Goal: Transaction & Acquisition: Book appointment/travel/reservation

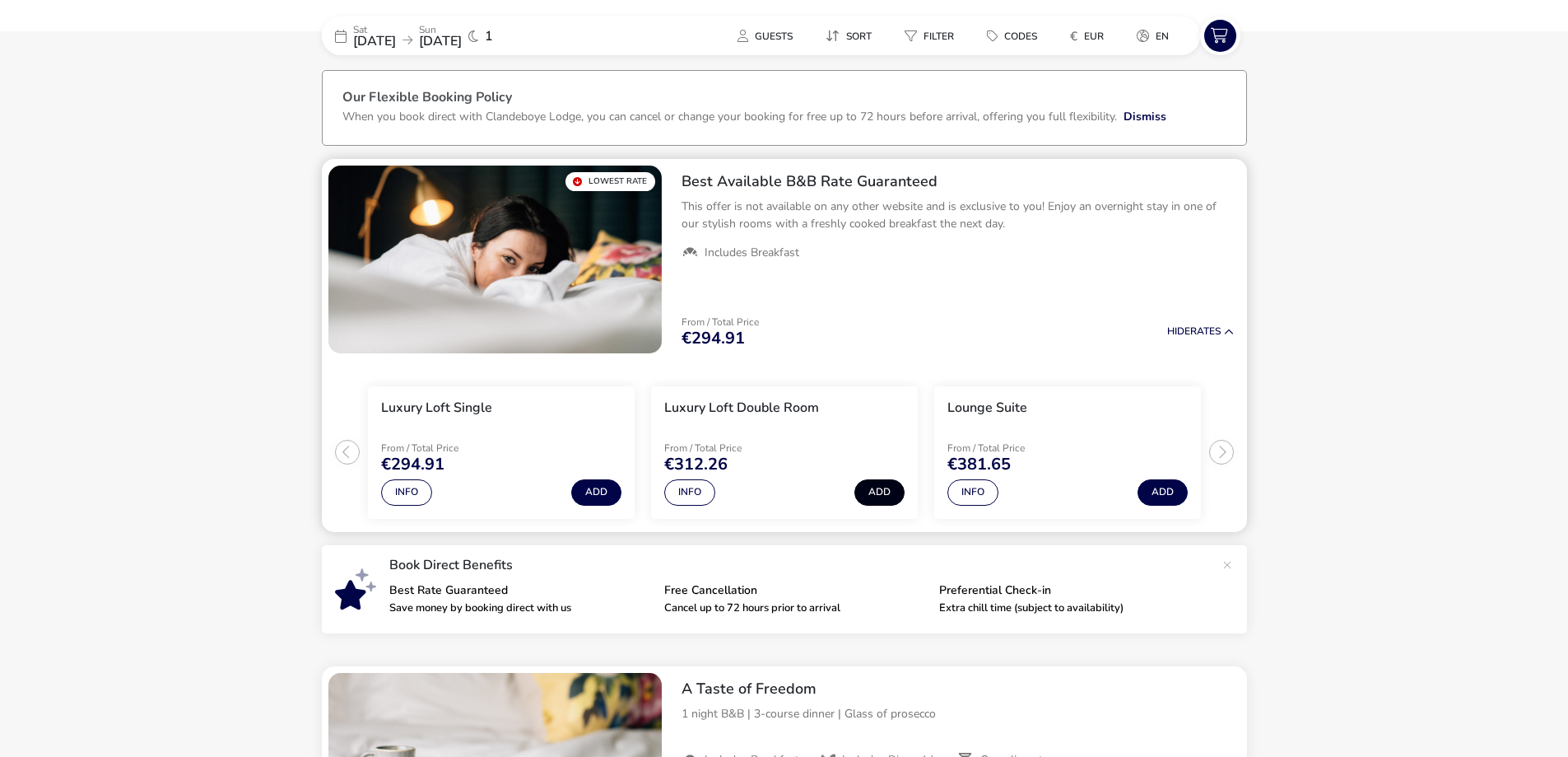
scroll to position [61, 0]
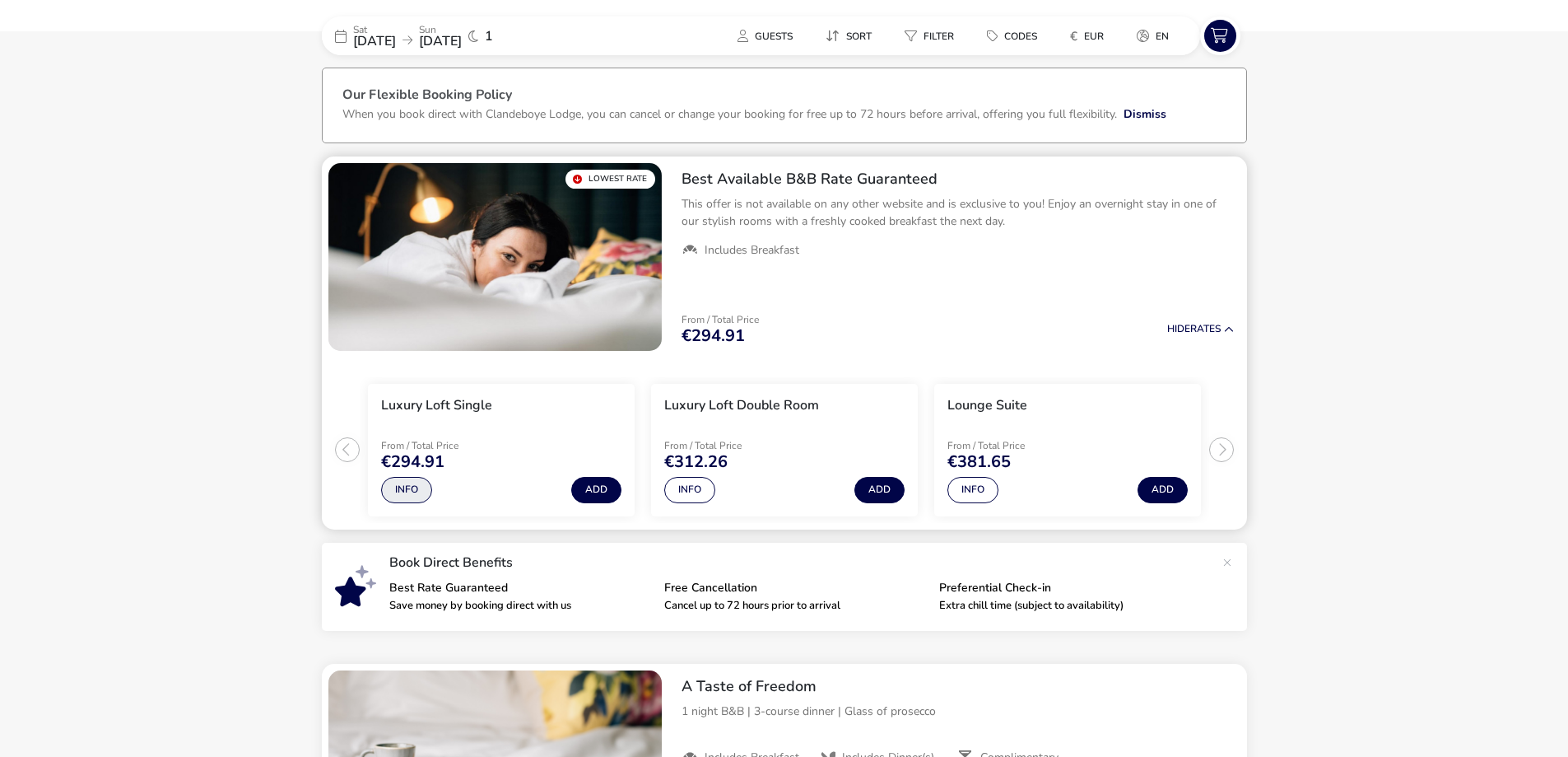
click at [408, 487] on button "Info" at bounding box center [407, 490] width 51 height 26
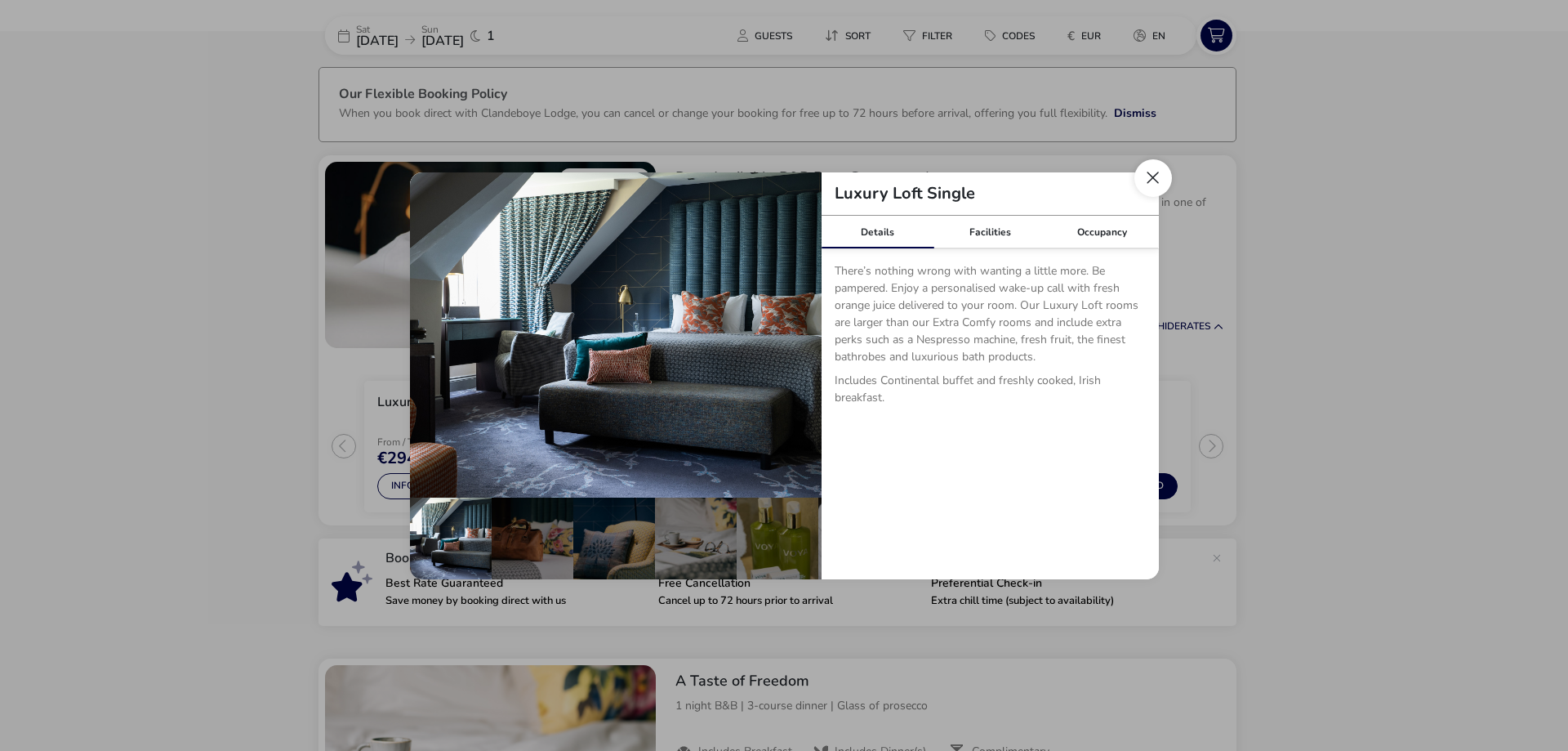
click at [1155, 179] on button "Close dialog" at bounding box center [1153, 178] width 37 height 37
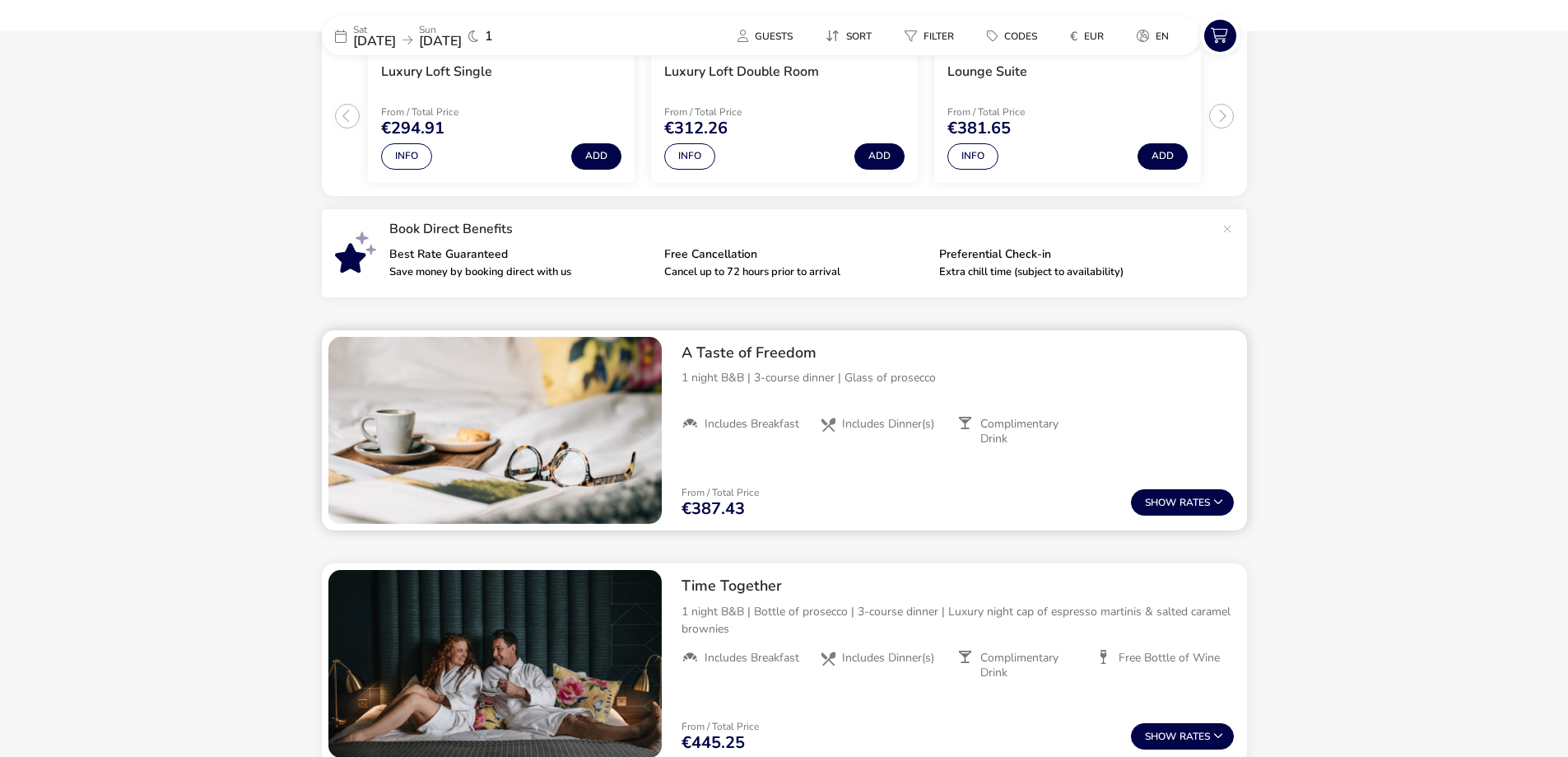
scroll to position [474, 0]
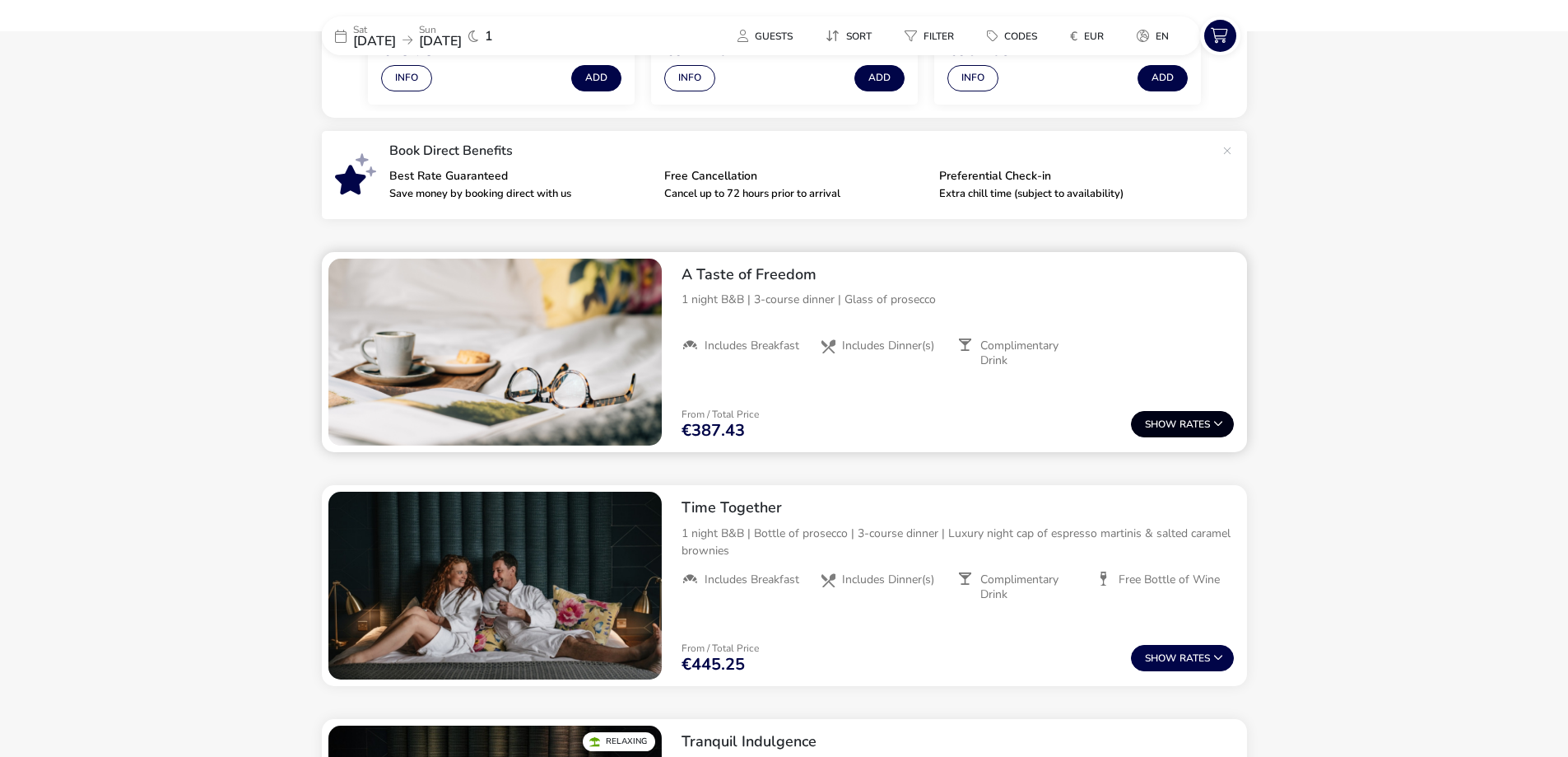
click at [1191, 428] on button "Show Rates" at bounding box center [1182, 423] width 103 height 26
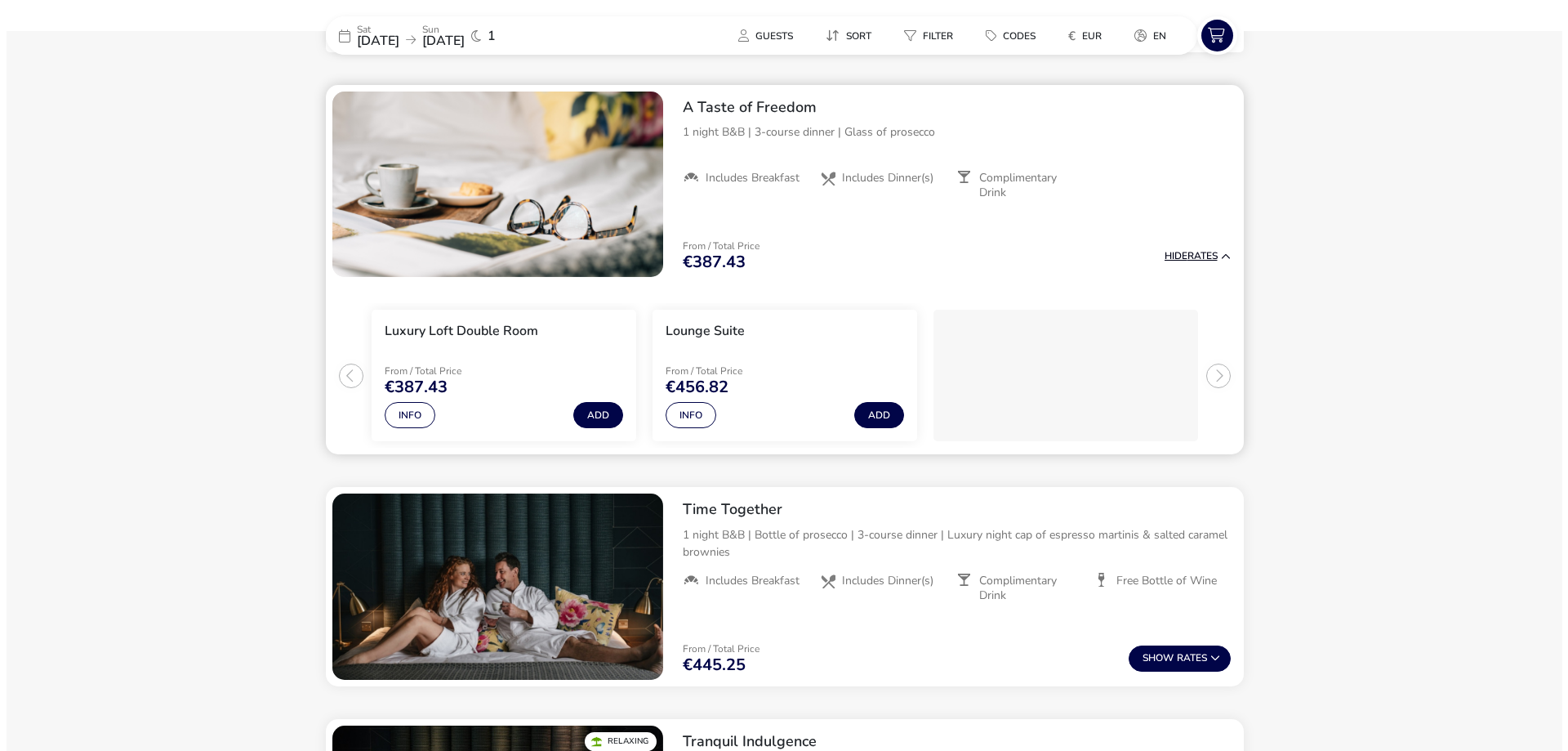
scroll to position [638, 0]
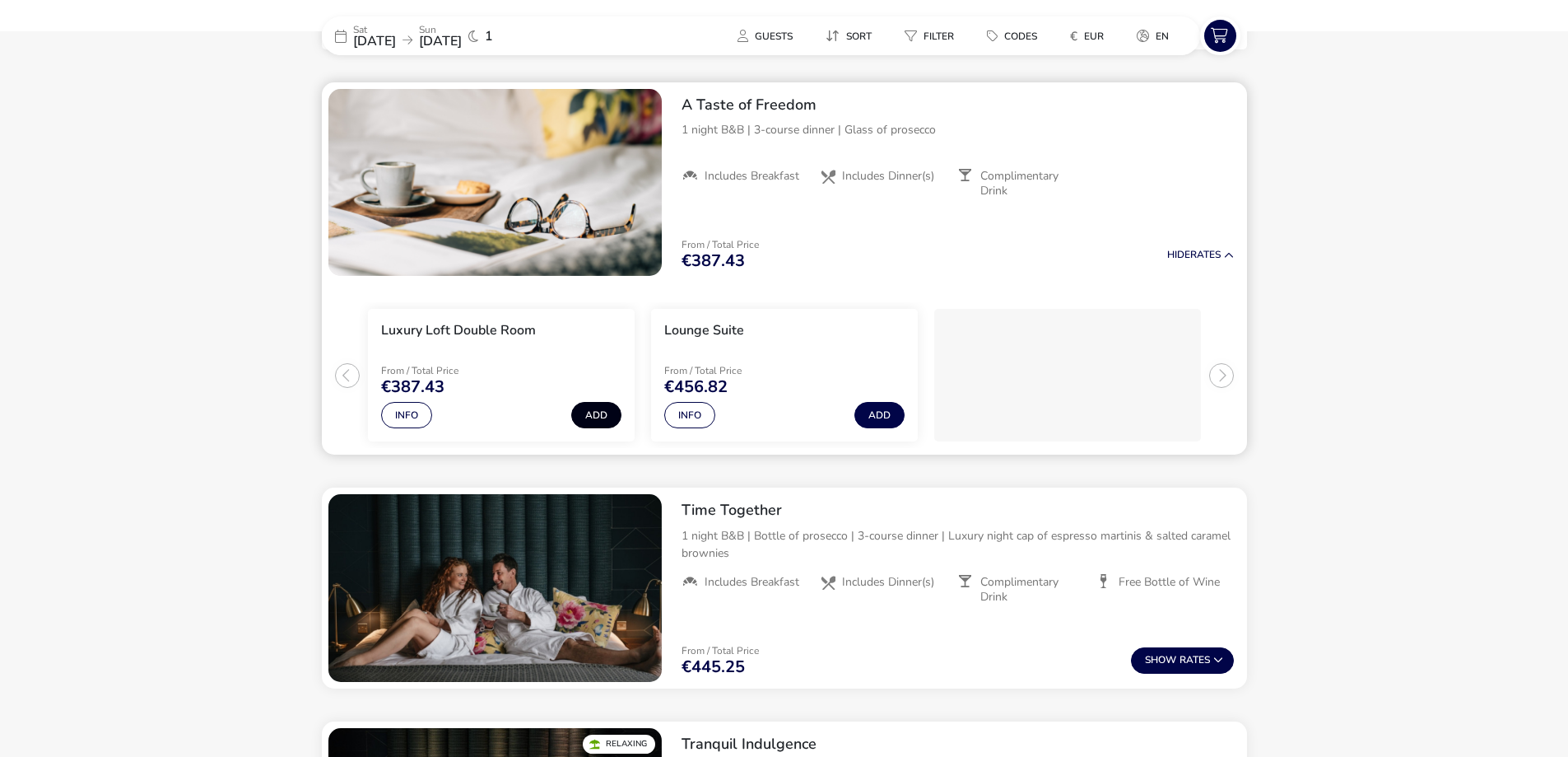
click at [601, 419] on button "Add" at bounding box center [596, 415] width 50 height 26
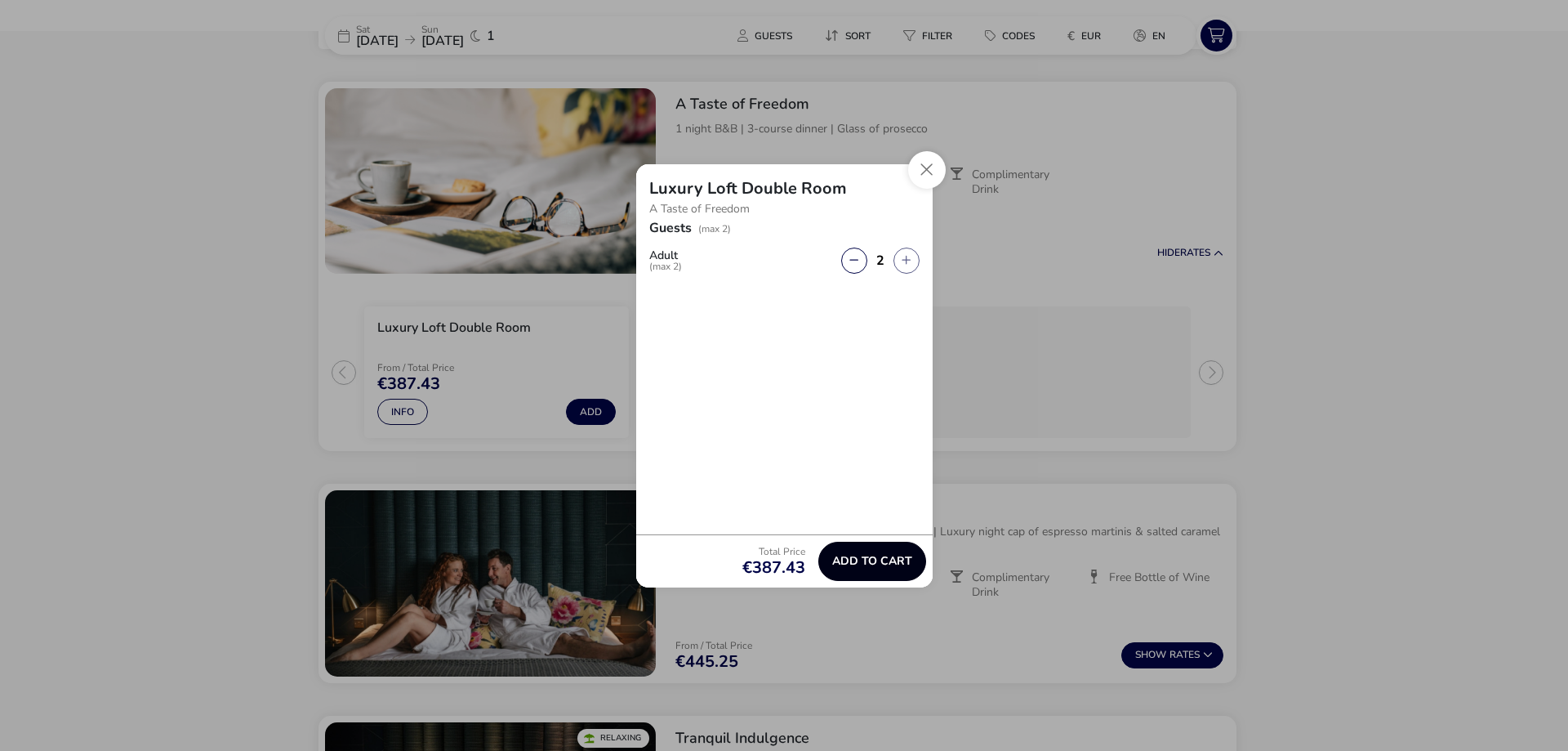
click at [881, 562] on span "Add to cart" at bounding box center [872, 560] width 80 height 12
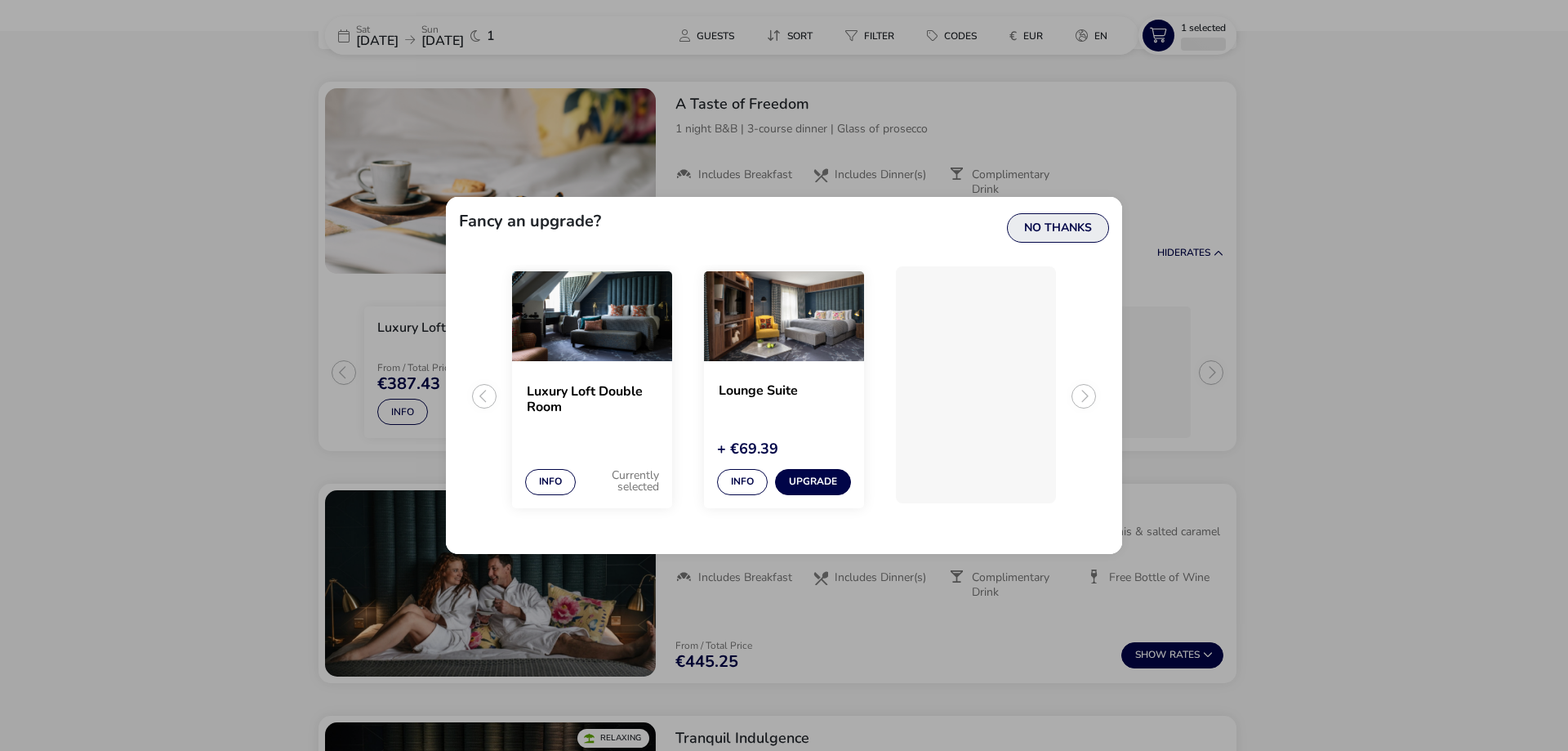
click at [1074, 235] on button "No Thanks" at bounding box center [1058, 228] width 102 height 30
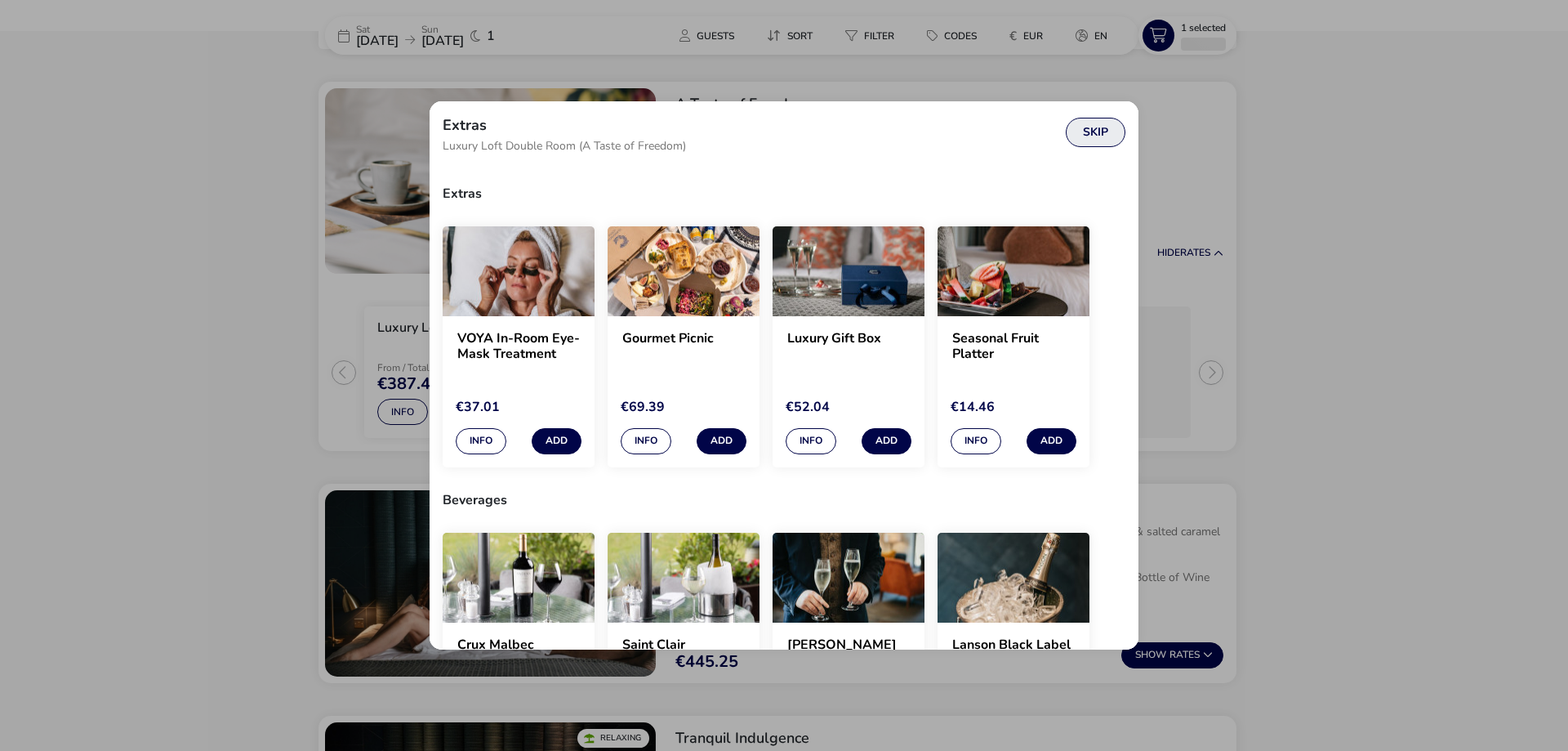
click at [1089, 129] on button "Skip" at bounding box center [1096, 132] width 59 height 30
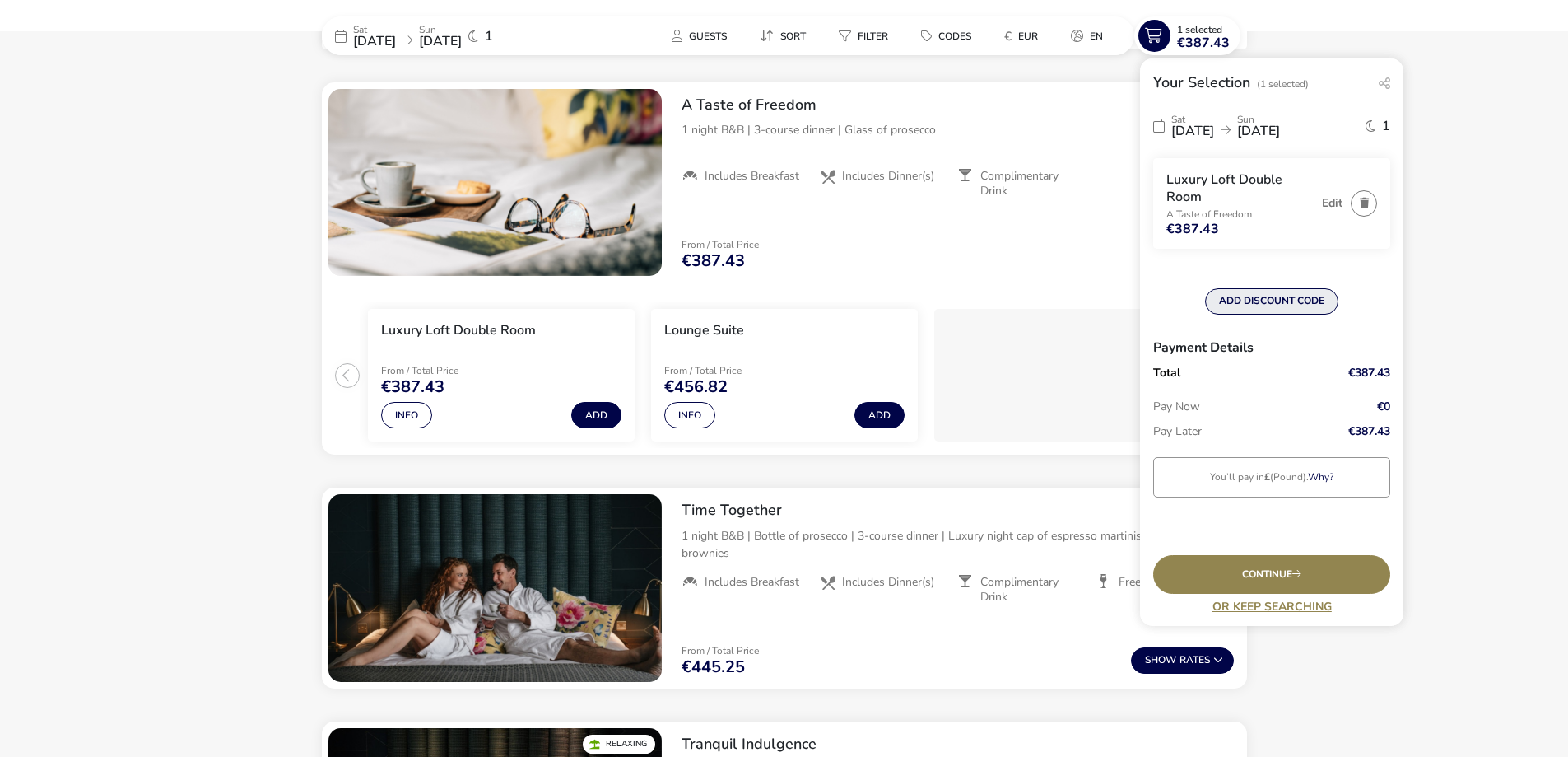
click at [1264, 301] on button "ADD DISCOUNT CODE" at bounding box center [1271, 301] width 133 height 26
type input "RORY20"
click at [1353, 305] on button "Apply" at bounding box center [1362, 309] width 50 height 35
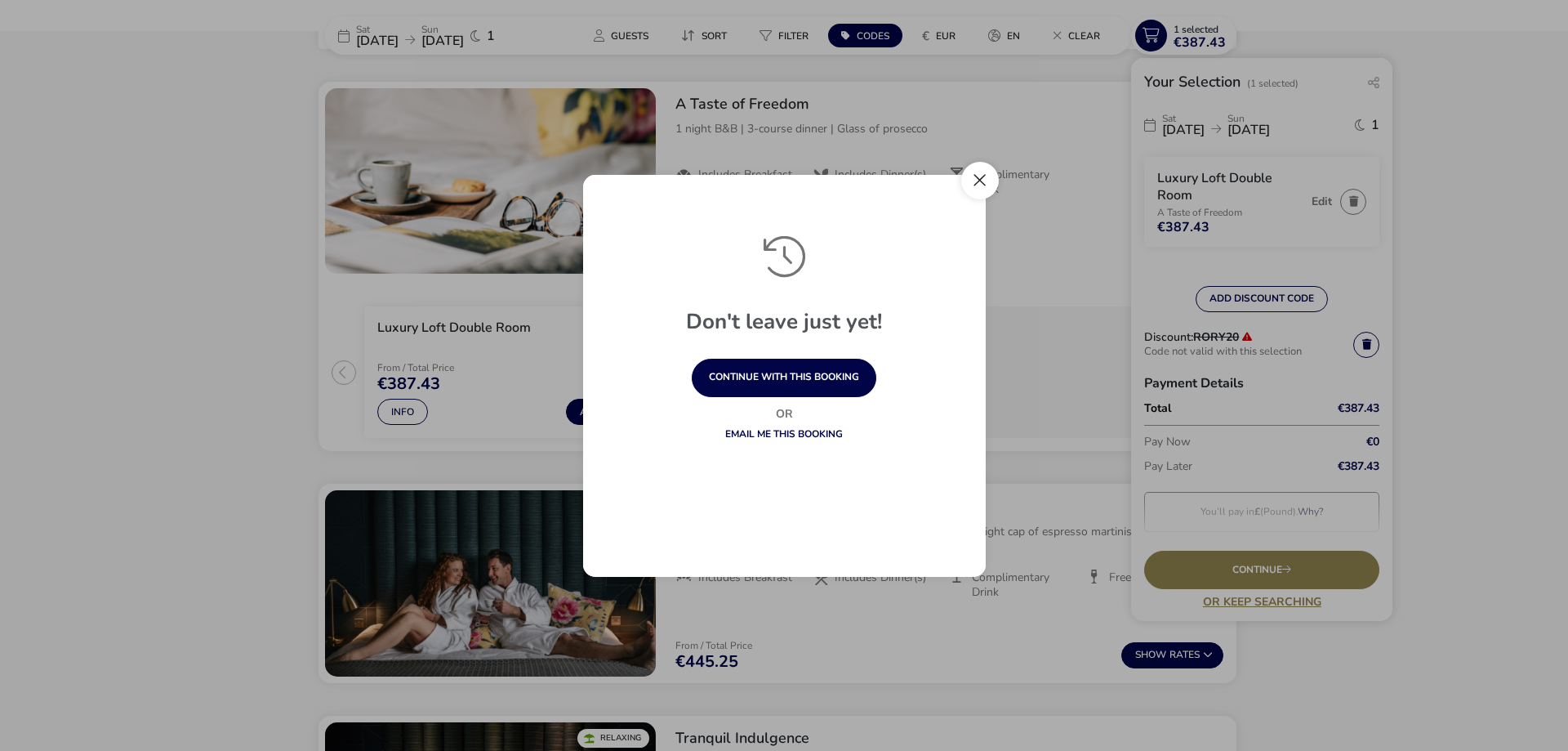
click at [977, 179] on button "Close" at bounding box center [980, 180] width 37 height 37
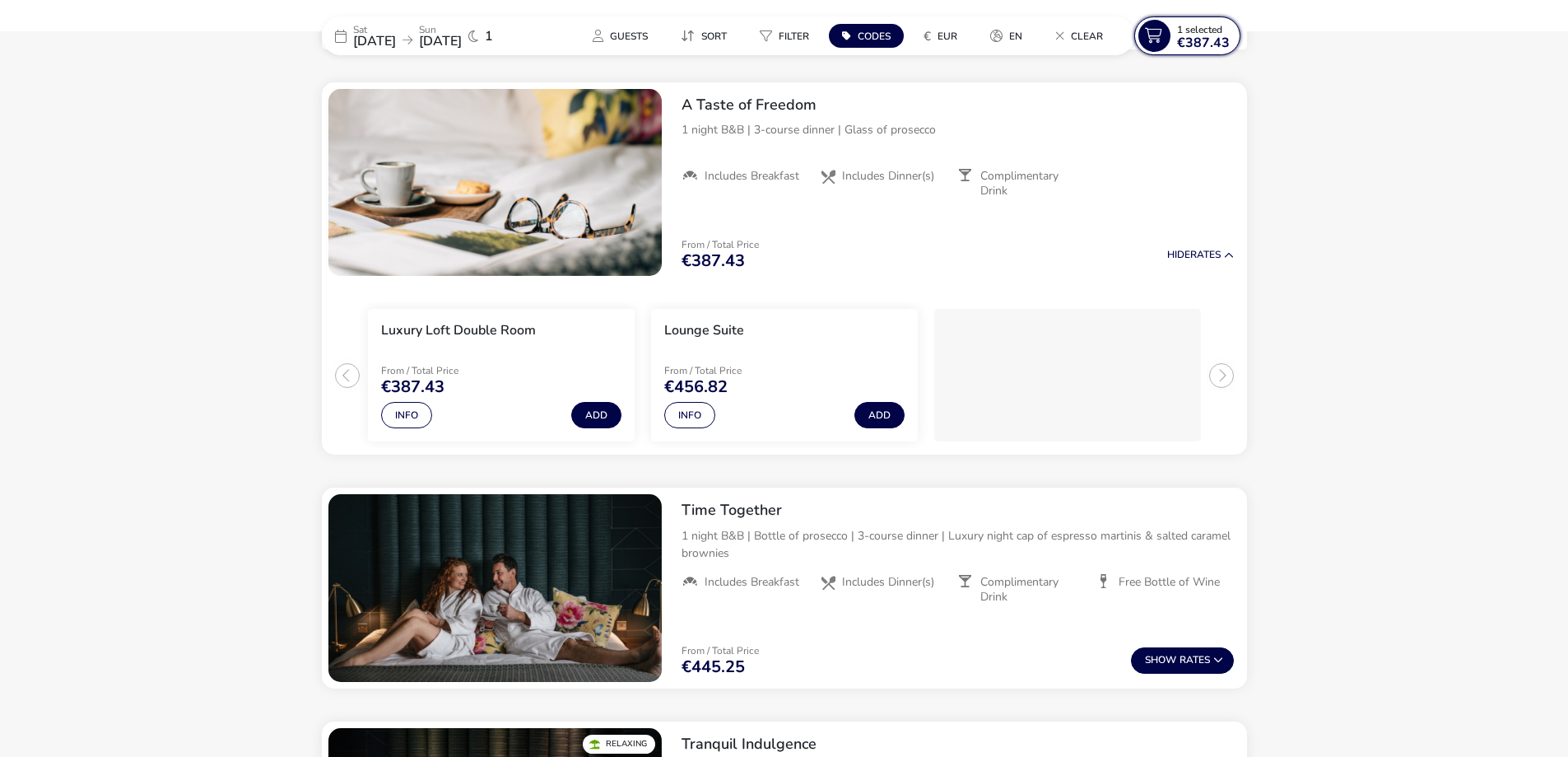
click at [1200, 33] on span "1 Selected" at bounding box center [1199, 29] width 45 height 13
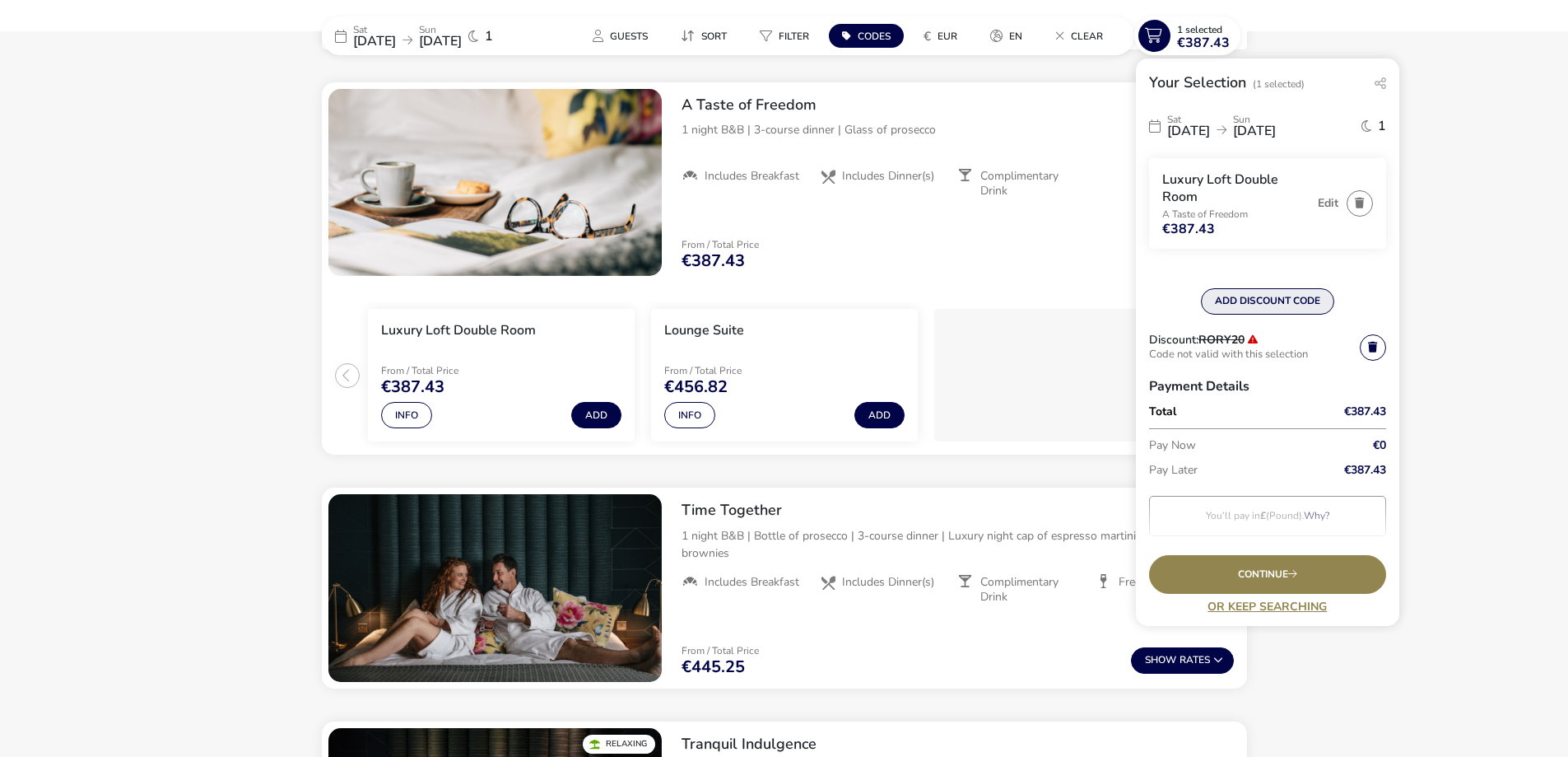
click at [1271, 294] on button "ADD DISCOUNT CODE" at bounding box center [1268, 301] width 133 height 26
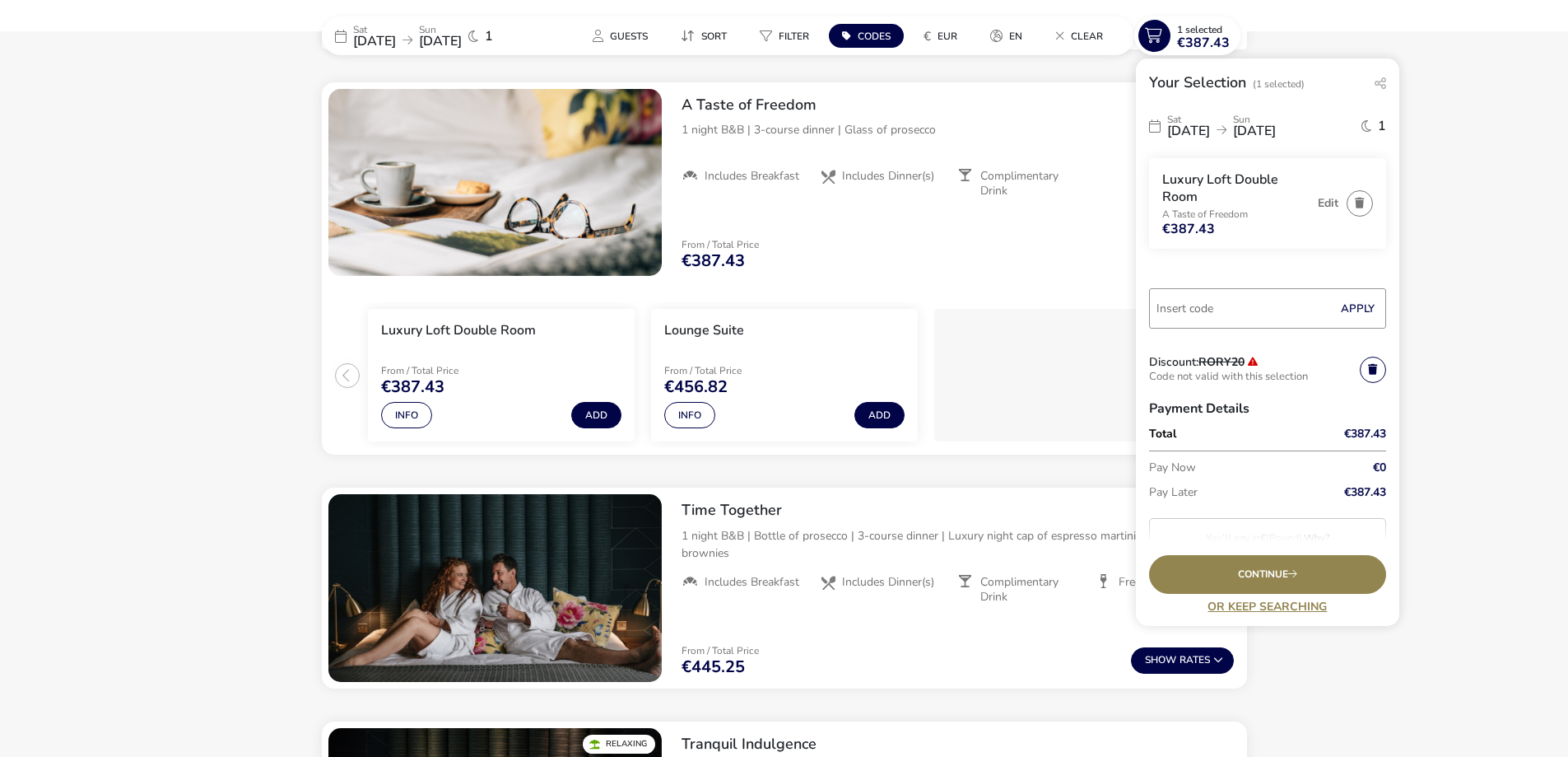
click at [1226, 128] on icon at bounding box center [1222, 131] width 10 height 12
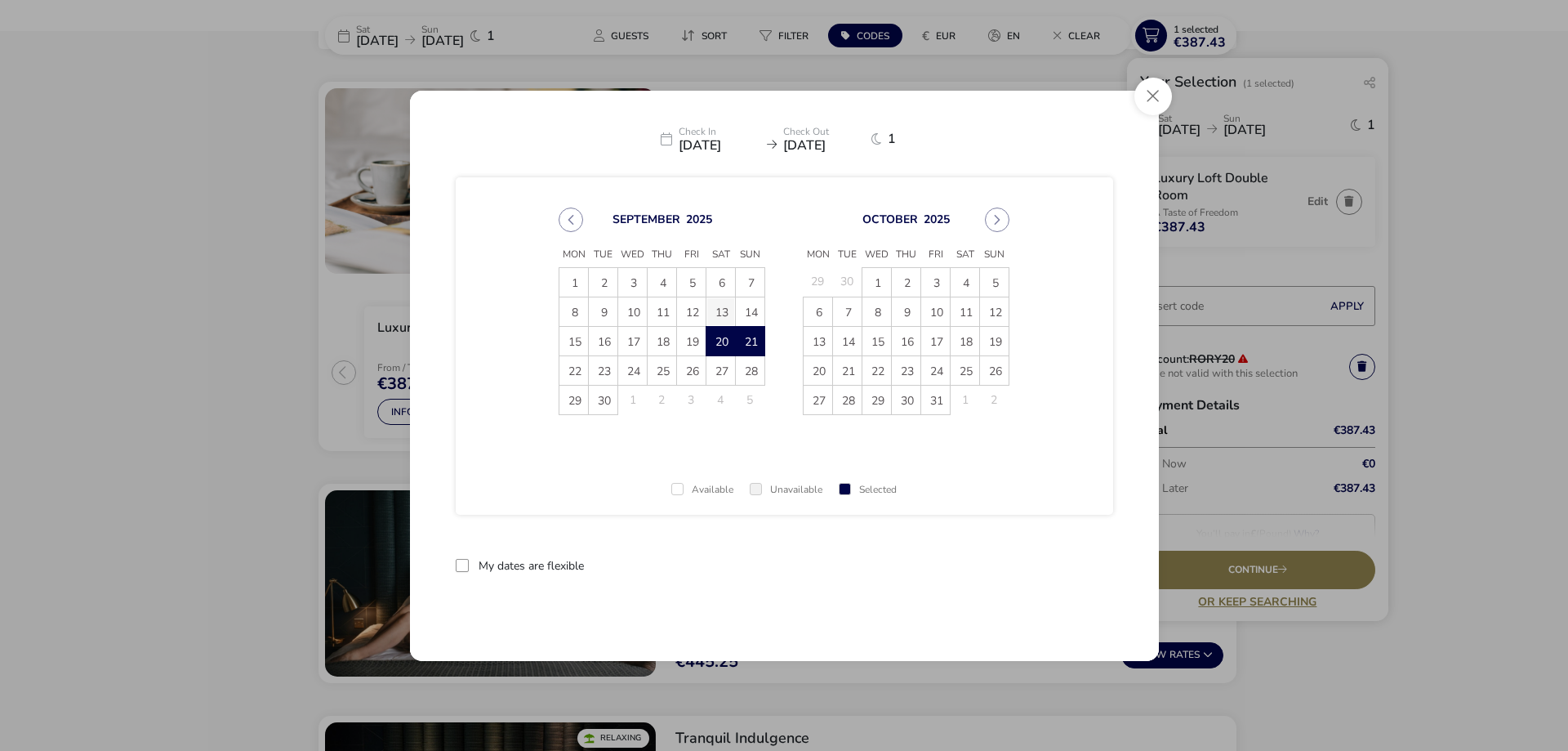
click at [723, 306] on span "13" at bounding box center [721, 312] width 29 height 29
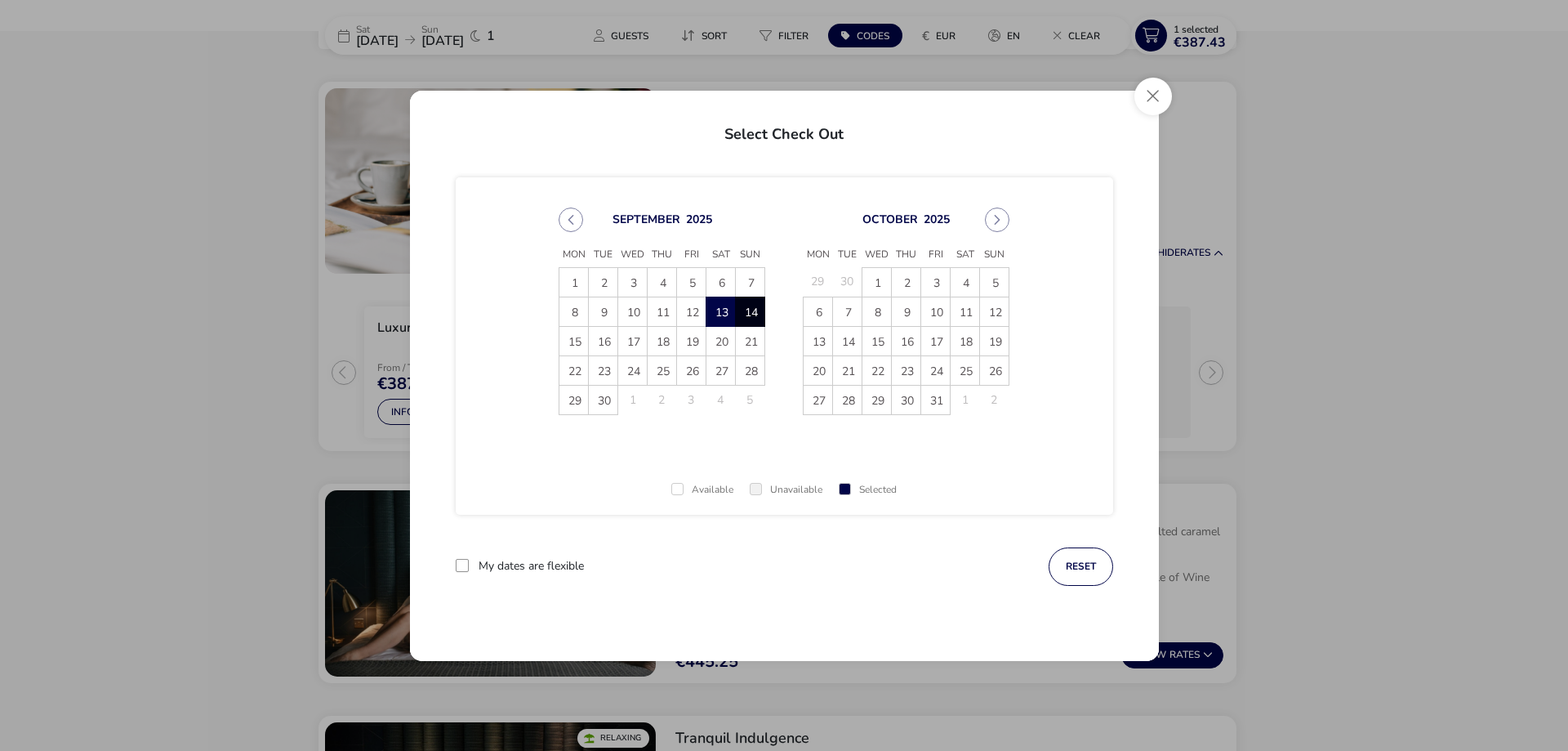
click at [753, 309] on span "14" at bounding box center [750, 312] width 29 height 29
click at [1074, 573] on button "Apply Dates" at bounding box center [1063, 566] width 100 height 38
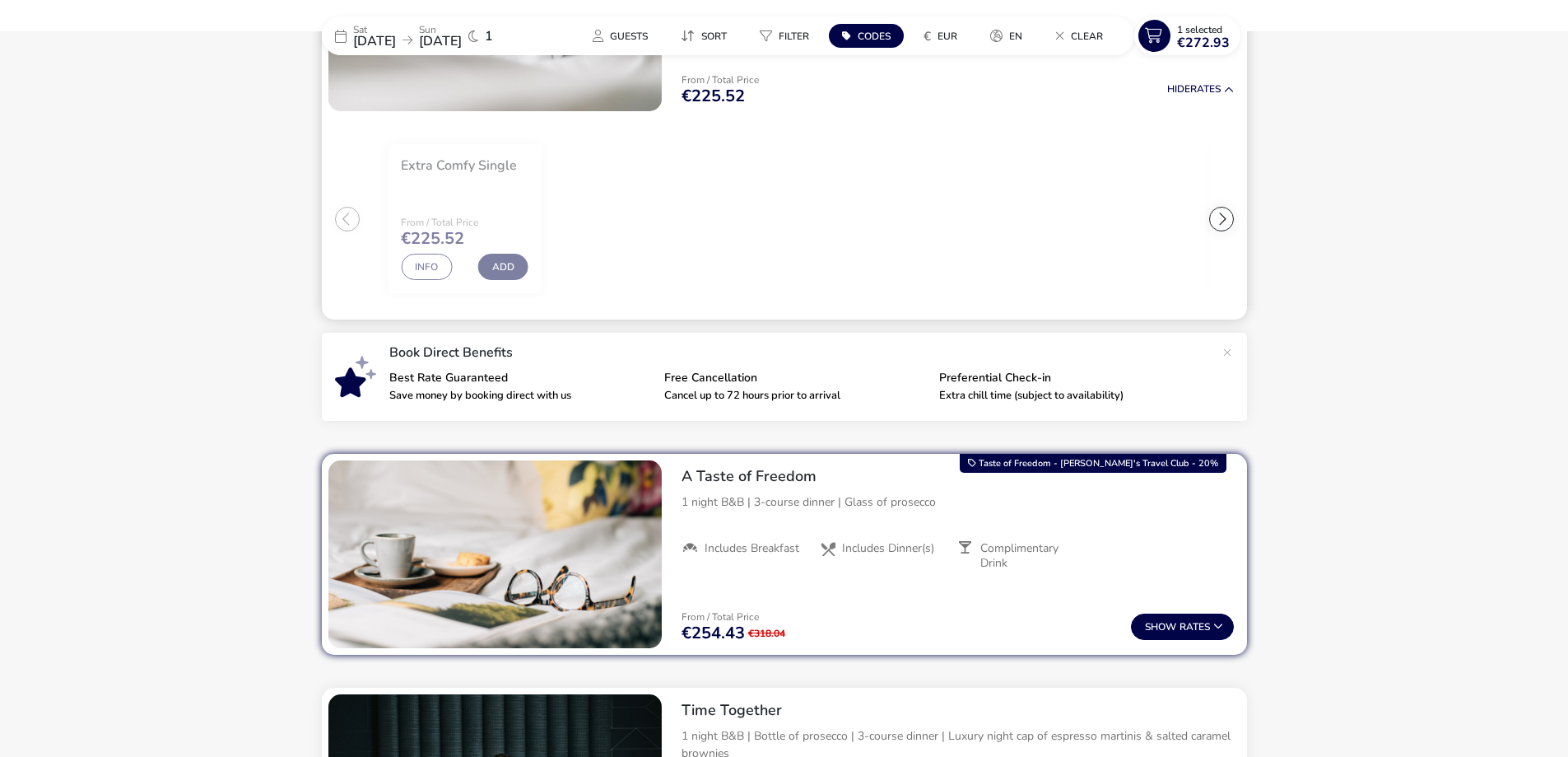
scroll to position [381, 0]
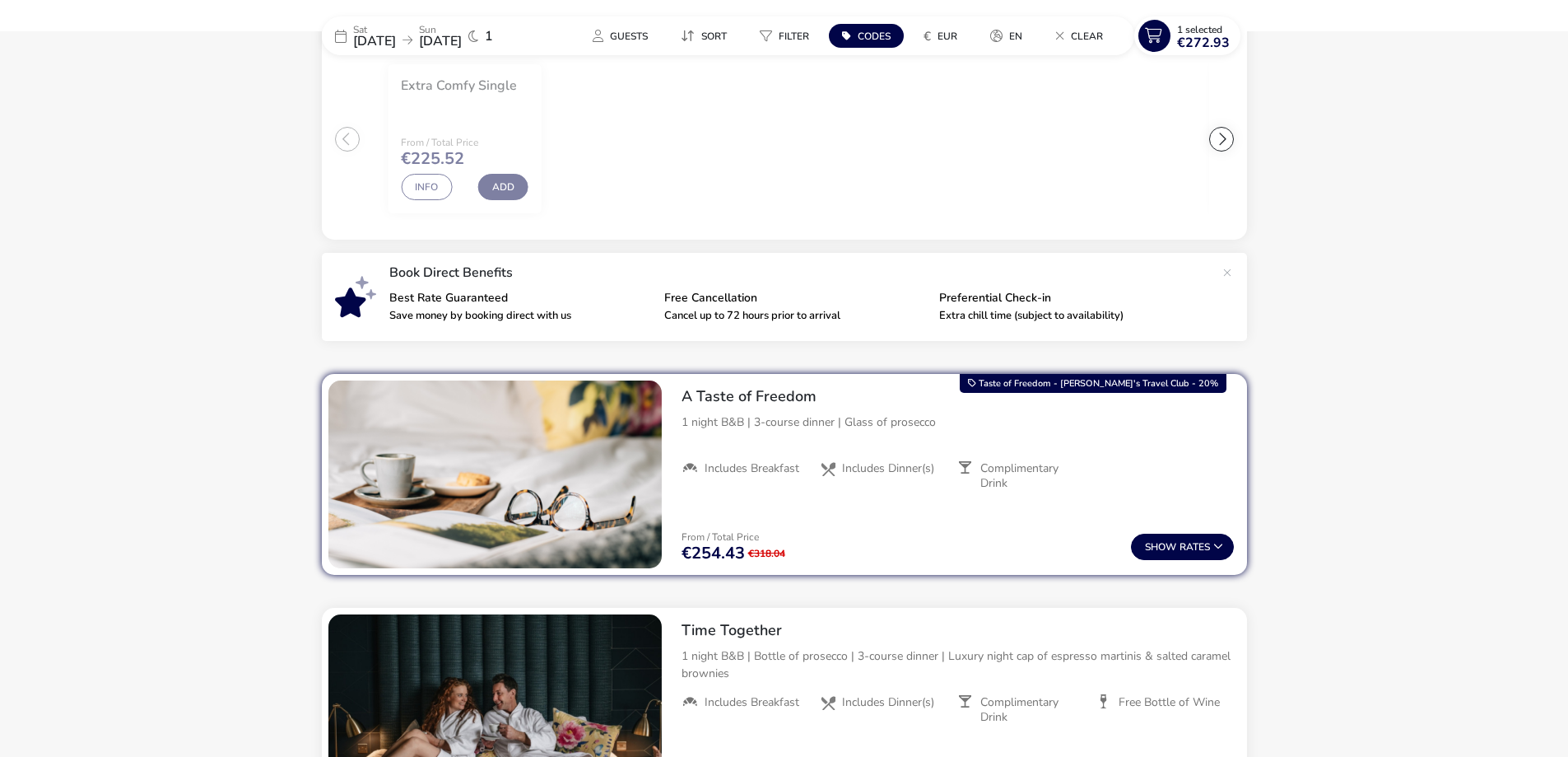
click at [501, 431] on img "1 / 1" at bounding box center [495, 475] width 334 height 188
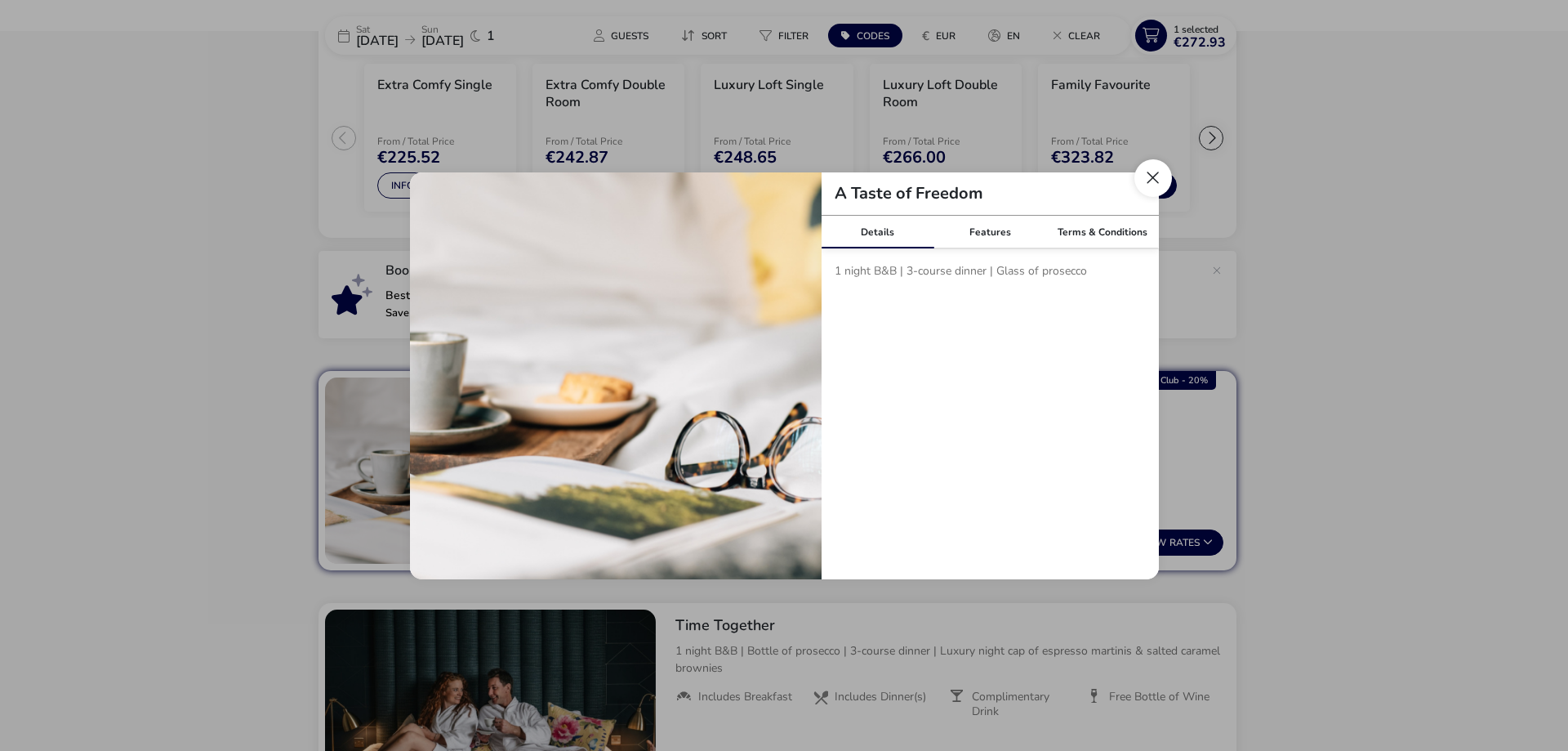
click at [1160, 179] on button "Close modal" at bounding box center [1153, 178] width 37 height 37
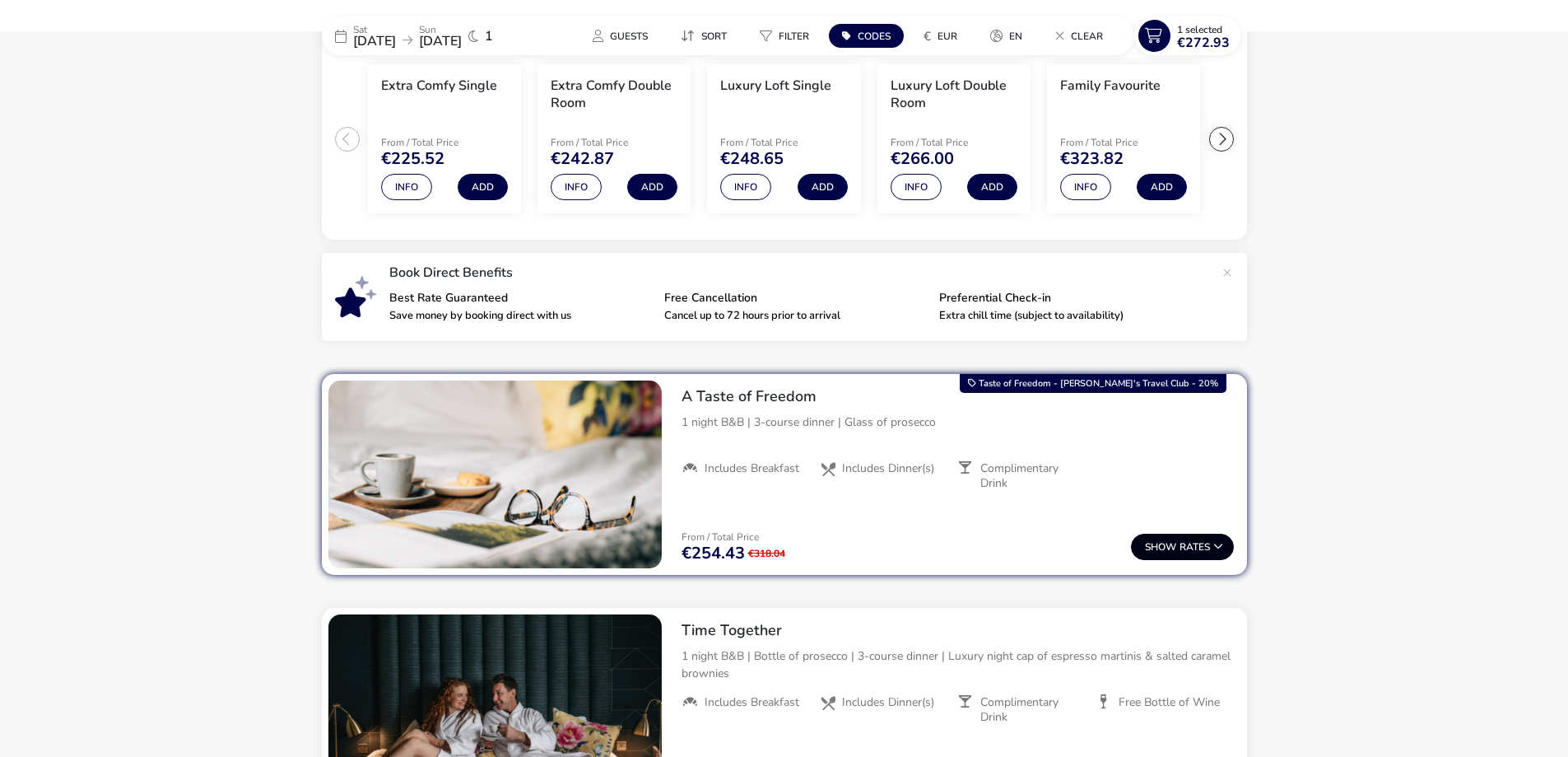
click at [1175, 543] on span "Show" at bounding box center [1162, 547] width 35 height 11
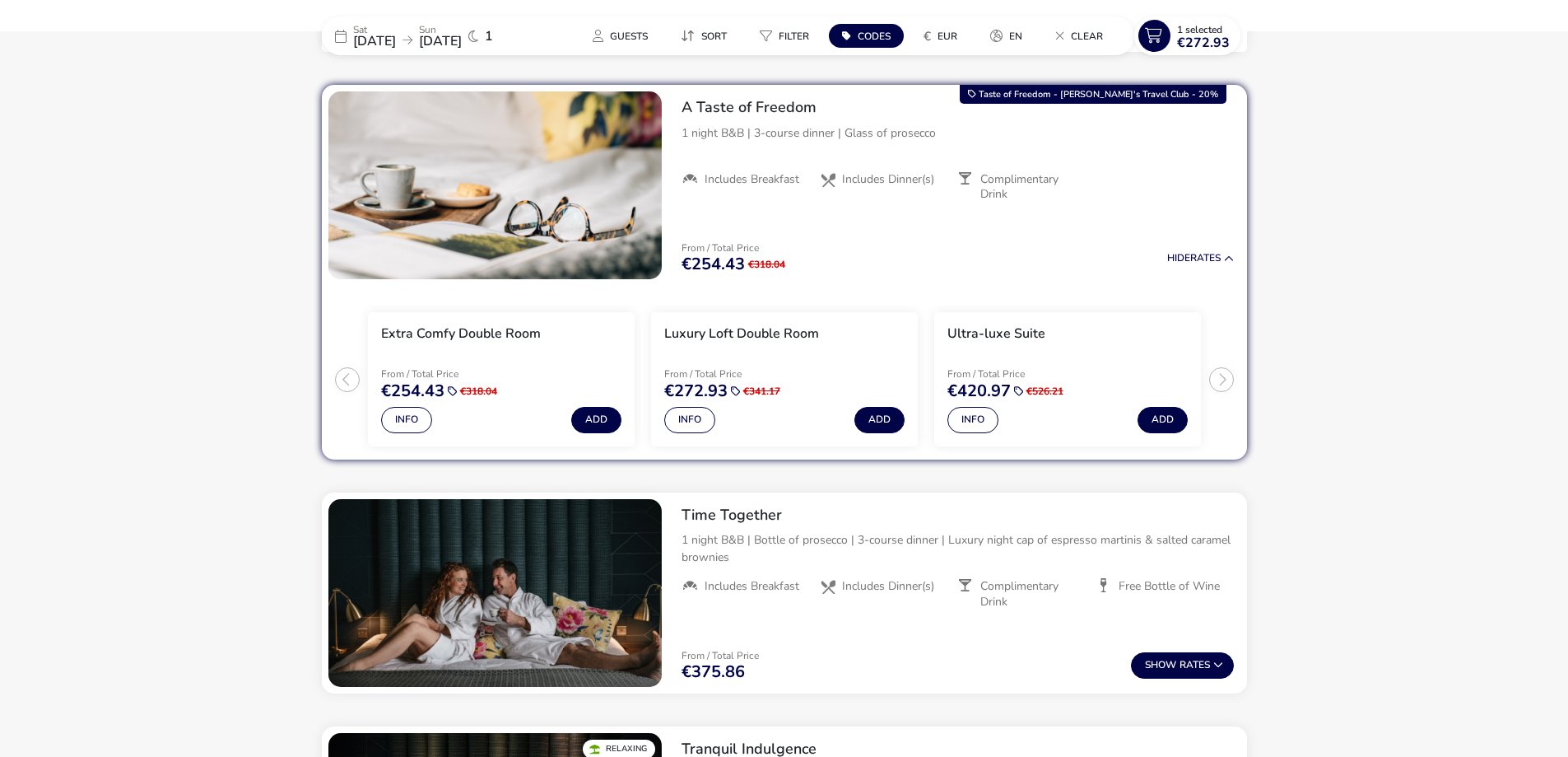
scroll to position [673, 0]
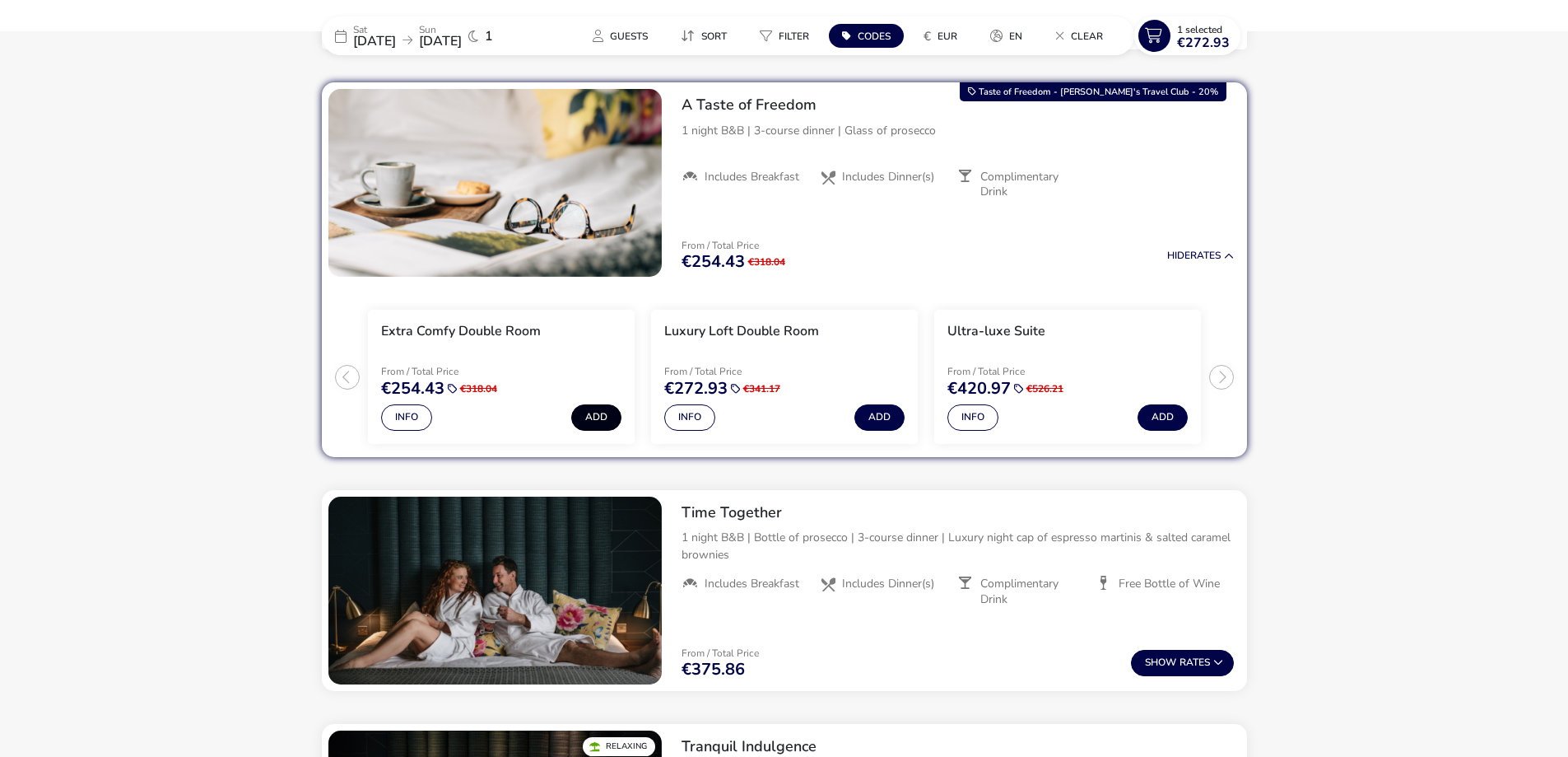
click at [608, 417] on button "Add" at bounding box center [596, 417] width 50 height 26
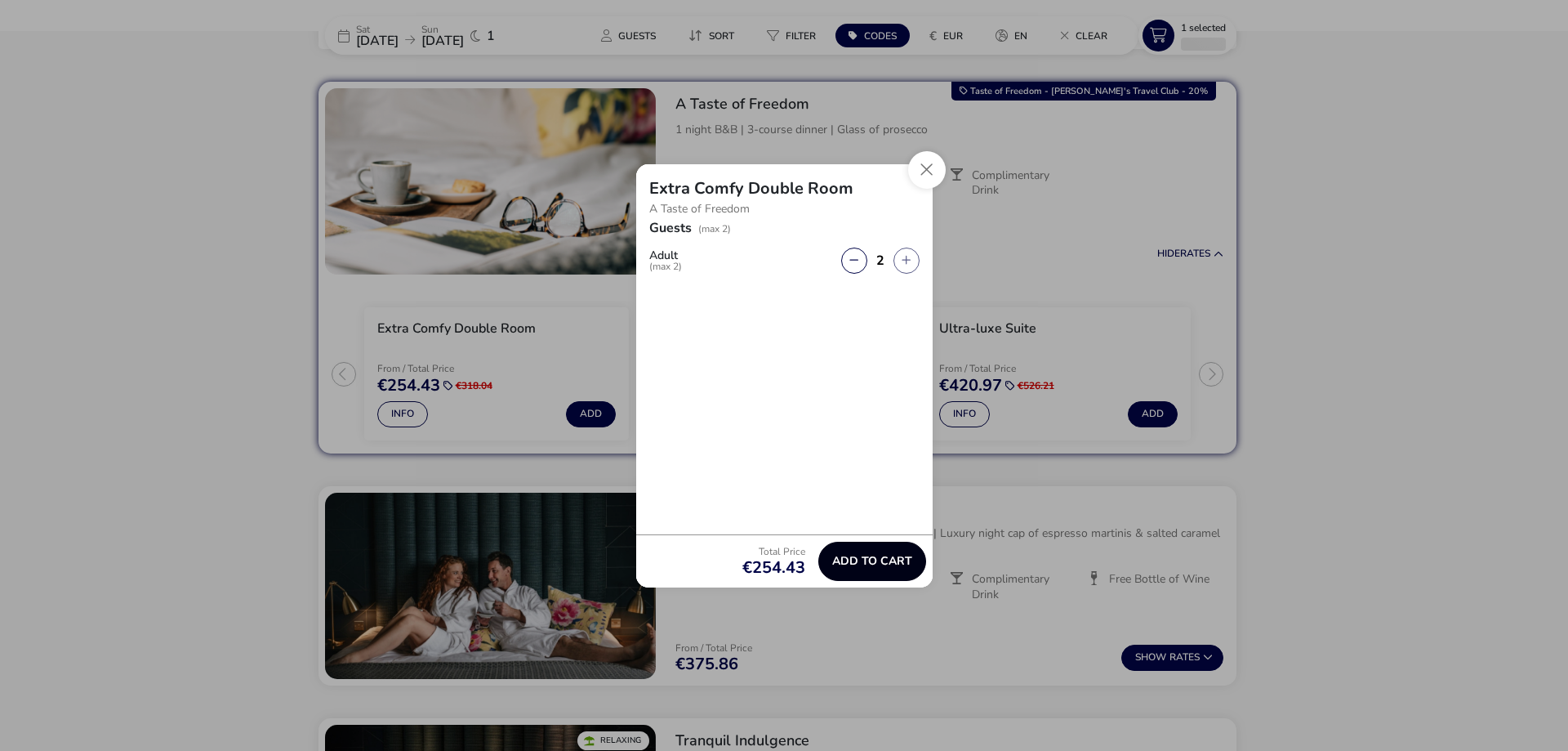
click at [869, 556] on span "Add to cart" at bounding box center [872, 560] width 80 height 12
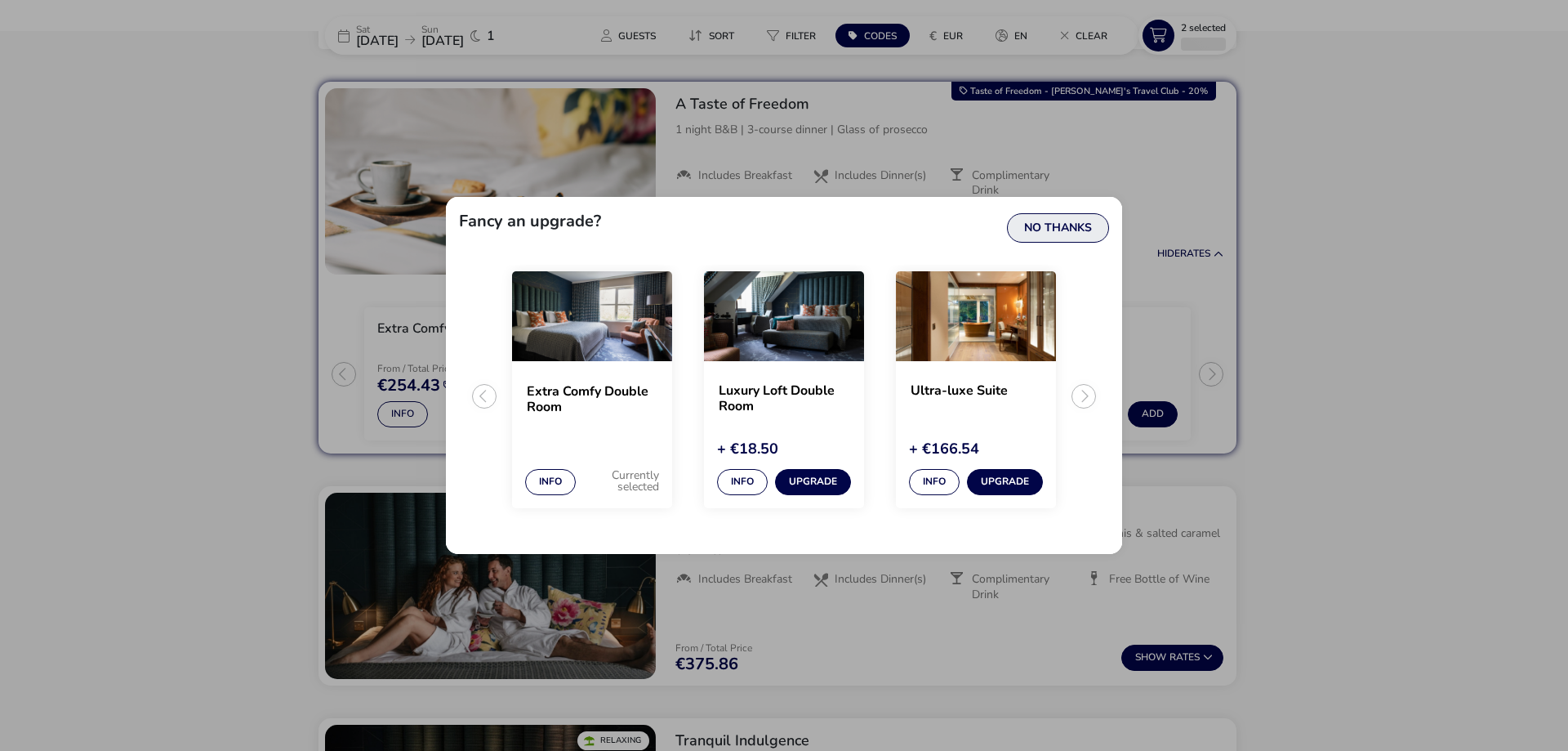
click at [1068, 232] on button "No Thanks" at bounding box center [1058, 228] width 102 height 30
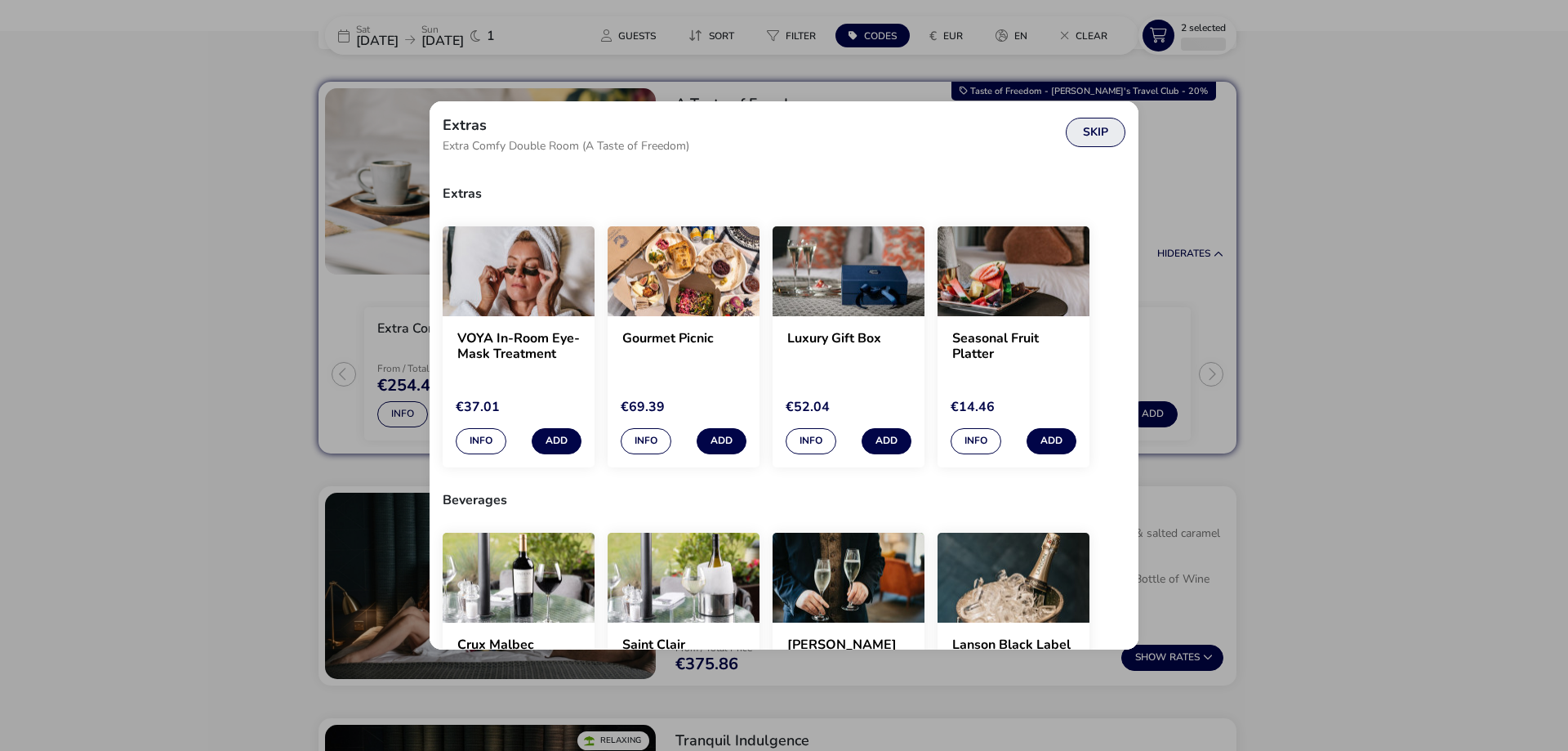
click at [1101, 131] on button "Skip" at bounding box center [1096, 132] width 59 height 30
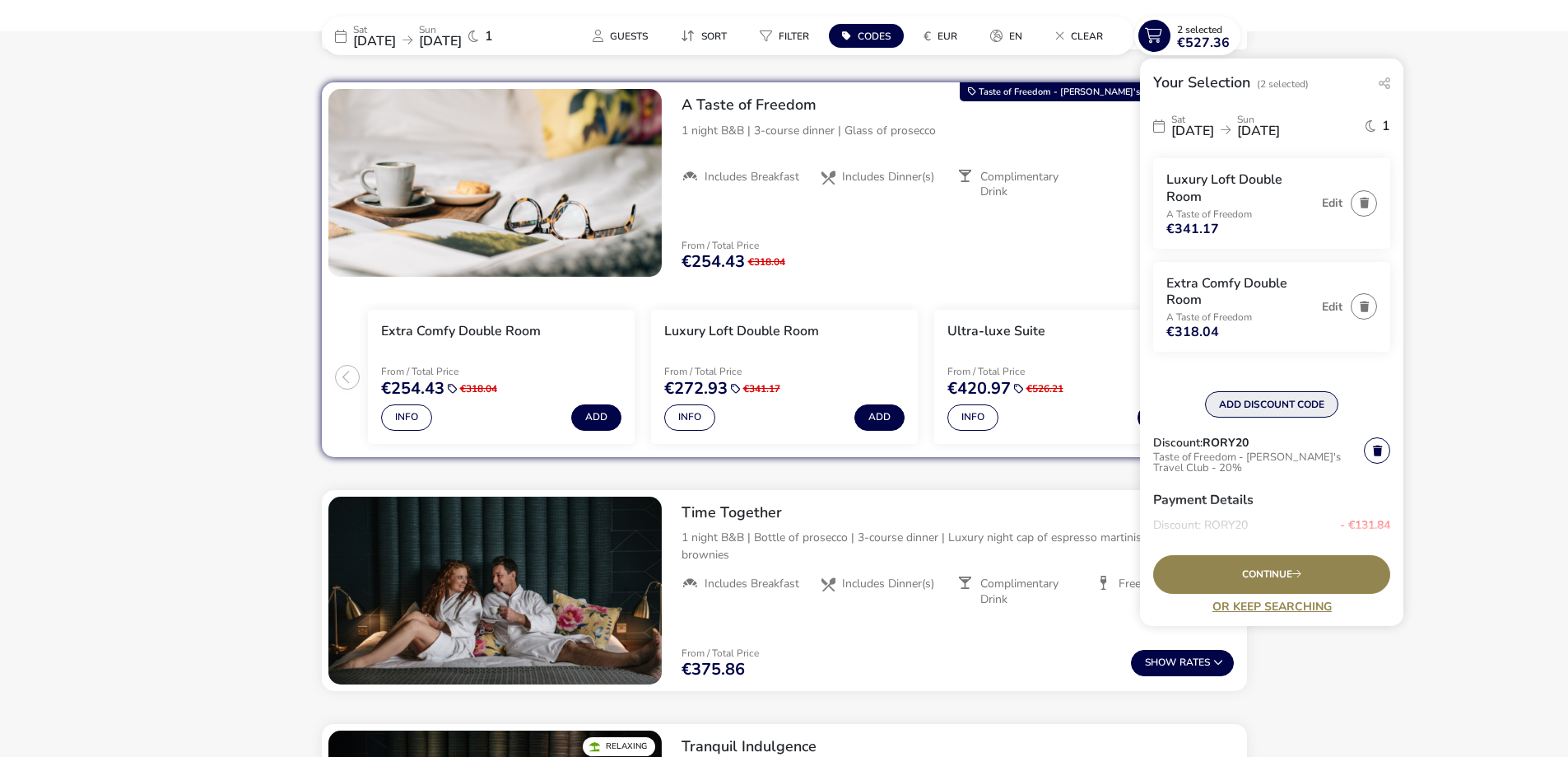
click at [1247, 407] on button "ADD DISCOUNT CODE" at bounding box center [1271, 404] width 133 height 26
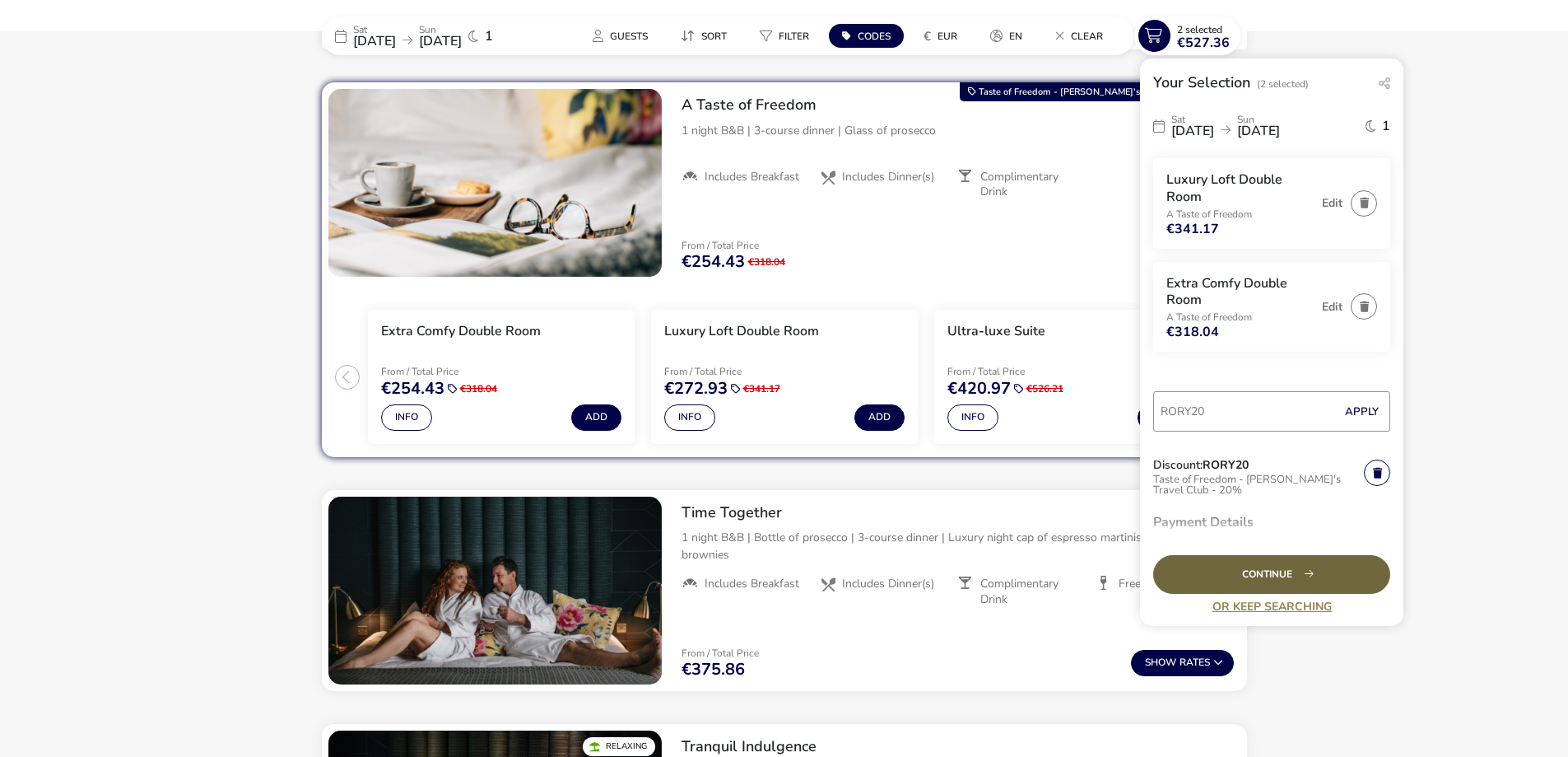
type input "RORY20"
click at [1269, 579] on div "Continue" at bounding box center [1272, 574] width 237 height 38
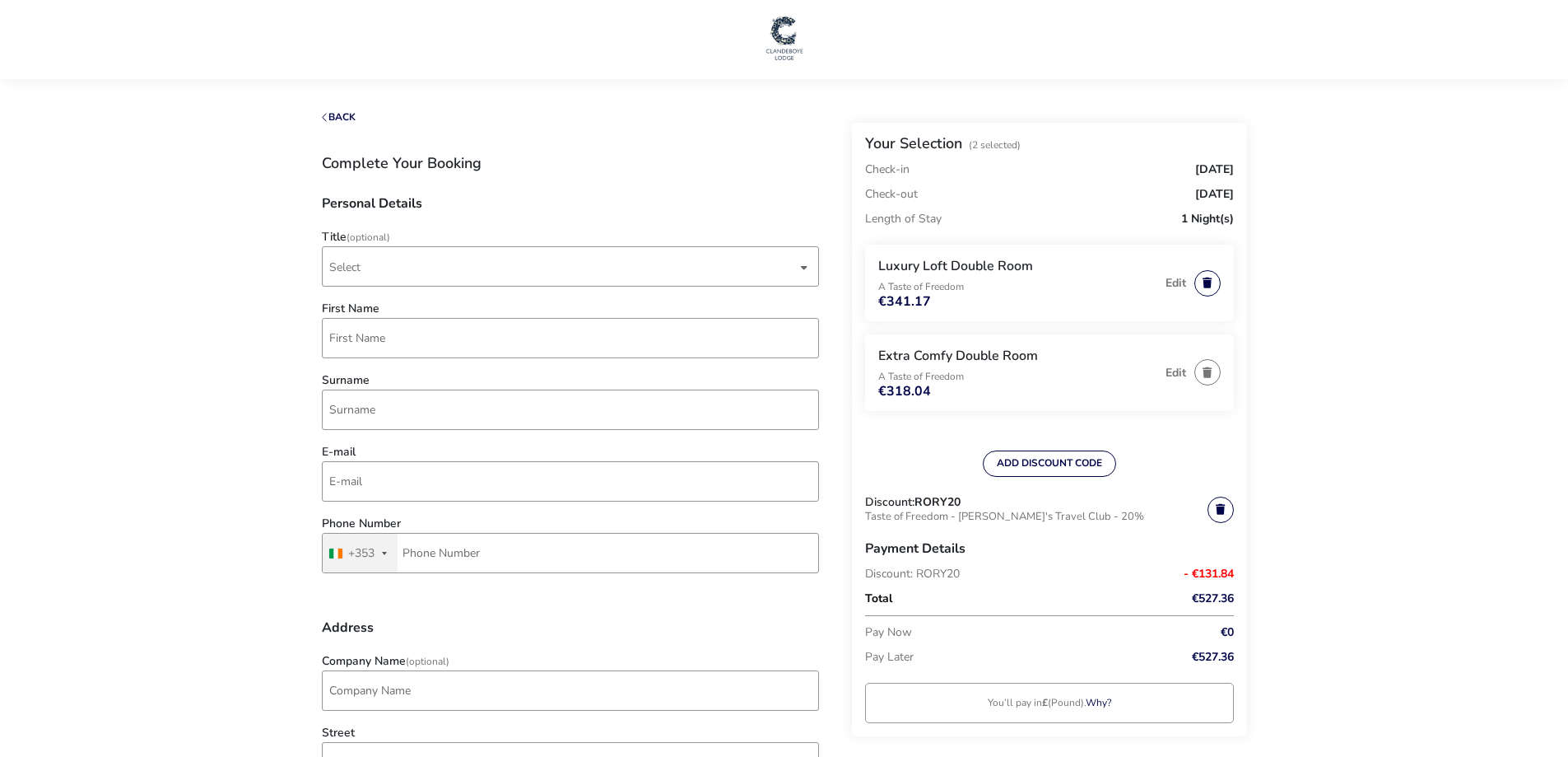
click at [1206, 283] on button "button" at bounding box center [1207, 282] width 26 height 26
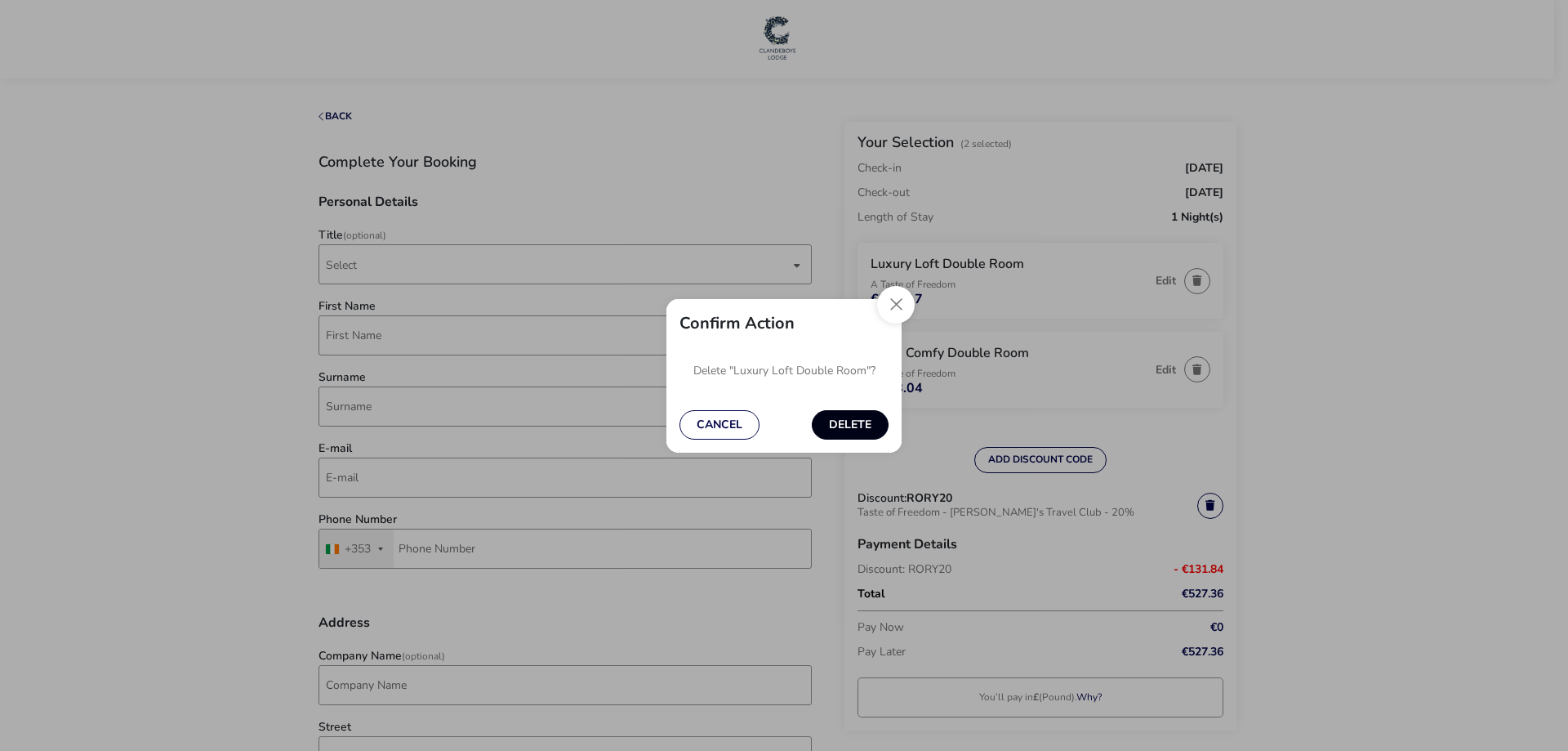
click at [866, 421] on button "Delete" at bounding box center [850, 424] width 77 height 30
